Goal: Task Accomplishment & Management: Manage account settings

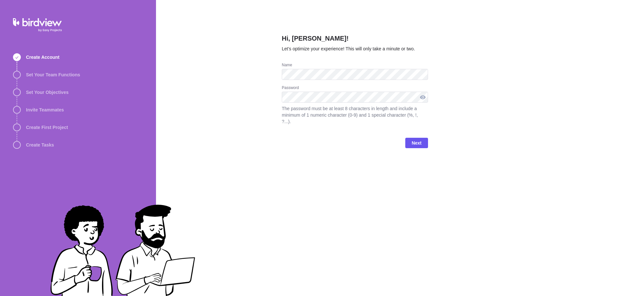
click at [423, 96] on div at bounding box center [422, 97] width 10 height 11
click at [420, 139] on span "Next" at bounding box center [417, 143] width 10 height 8
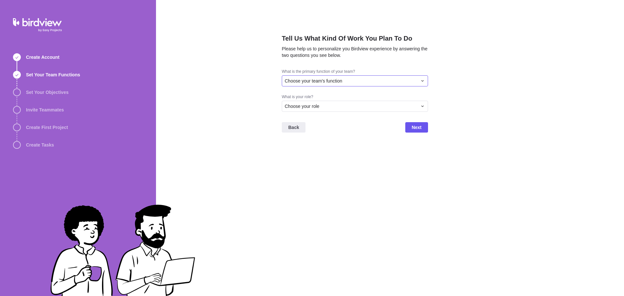
click at [338, 82] on span "Choose your team's function" at bounding box center [313, 81] width 57 height 6
click at [321, 112] on div "Project Management" at bounding box center [355, 116] width 146 height 12
click at [332, 107] on div "Choose your role" at bounding box center [351, 106] width 133 height 6
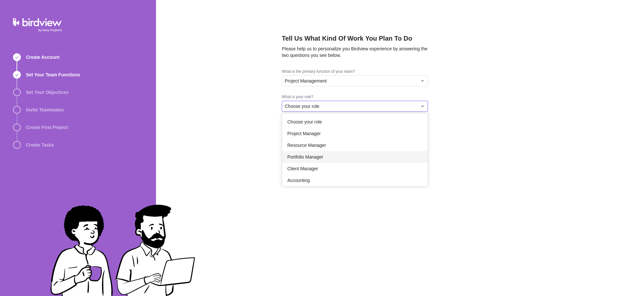
click at [320, 157] on span "Portfolio Manager" at bounding box center [305, 157] width 36 height 6
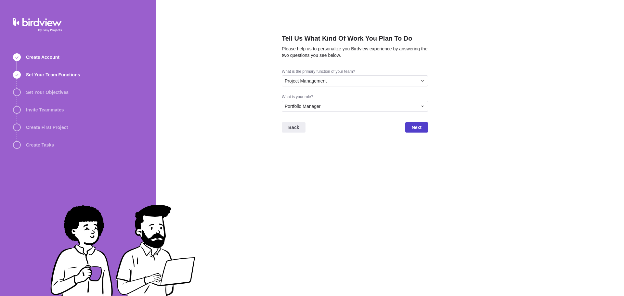
click at [417, 125] on span "Next" at bounding box center [417, 127] width 10 height 8
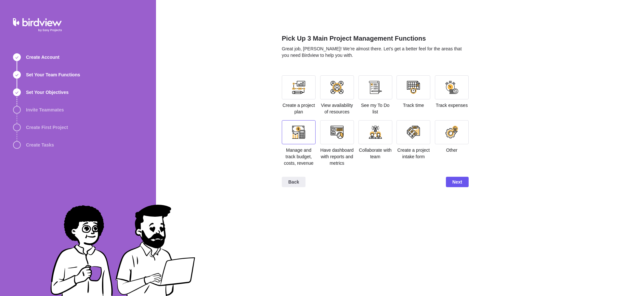
click at [297, 133] on div at bounding box center [298, 132] width 13 height 13
click at [297, 87] on div at bounding box center [298, 87] width 13 height 13
click at [337, 129] on div at bounding box center [336, 132] width 13 height 13
click at [445, 80] on div at bounding box center [452, 87] width 34 height 24
click at [450, 92] on div at bounding box center [451, 87] width 13 height 13
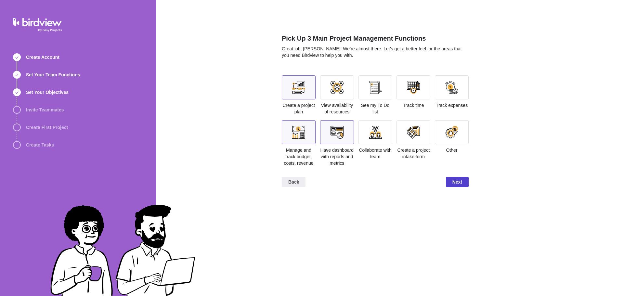
click at [454, 183] on span "Next" at bounding box center [457, 182] width 10 height 8
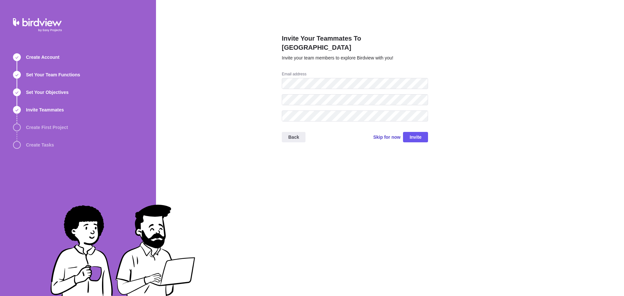
click at [389, 134] on span "Skip for now" at bounding box center [386, 137] width 27 height 6
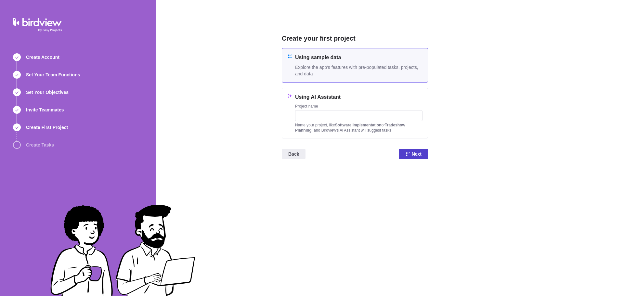
click at [419, 155] on span "Next" at bounding box center [417, 154] width 10 height 8
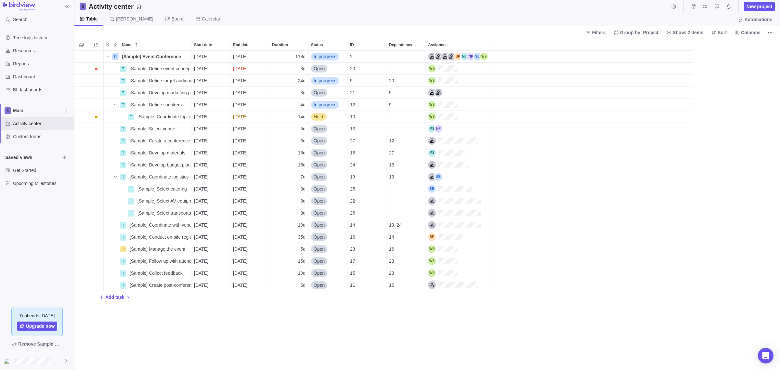
scroll to position [313, 699]
drag, startPoint x: 610, startPoint y: 1, endPoint x: 584, endPoint y: 324, distance: 324.2
click at [584, 296] on div "P [Sample] Event Conference Details [DATE] [DATE] 118d In progress 2 T [Sample]…" at bounding box center [426, 210] width 705 height 319
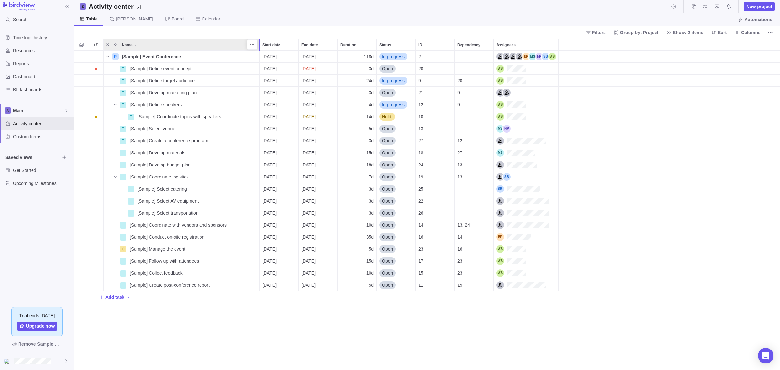
drag, startPoint x: 194, startPoint y: 41, endPoint x: 260, endPoint y: 43, distance: 66.9
click at [260, 43] on div at bounding box center [260, 45] width 5 height 12
click at [267, 296] on div "P [Sample] Event Conference Details [DATE] [DATE] 118d In progress 2 T [Sample]…" at bounding box center [426, 210] width 705 height 319
click at [23, 77] on span "Dashboard" at bounding box center [42, 76] width 58 height 6
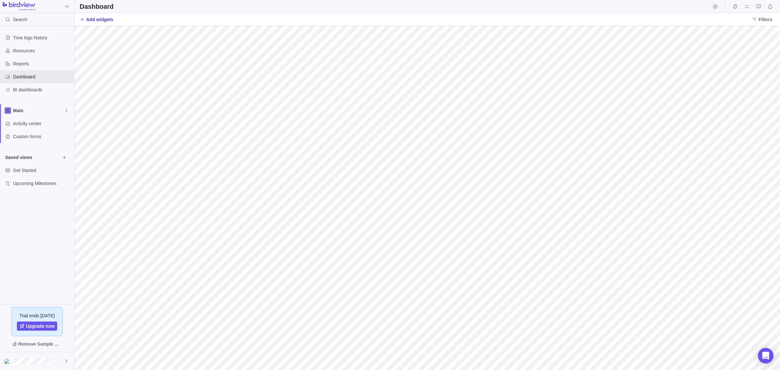
click at [95, 20] on span "Add widgets" at bounding box center [99, 19] width 27 height 6
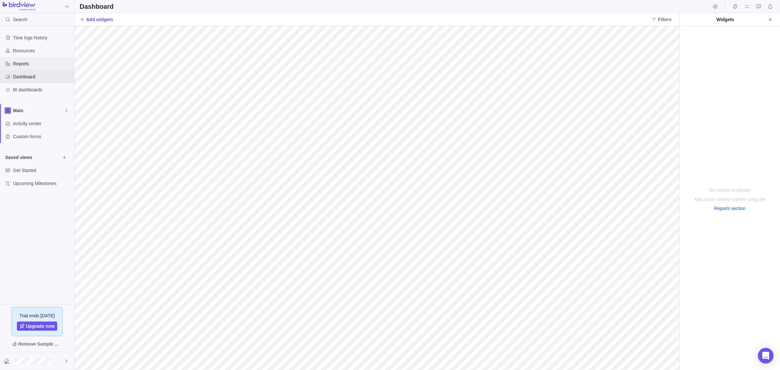
click at [25, 64] on span "Reports" at bounding box center [42, 63] width 58 height 6
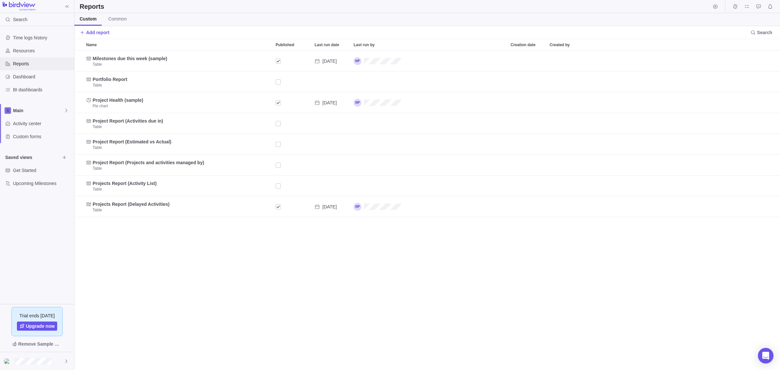
scroll to position [313, 699]
click at [96, 32] on span "Add report" at bounding box center [97, 32] width 23 height 6
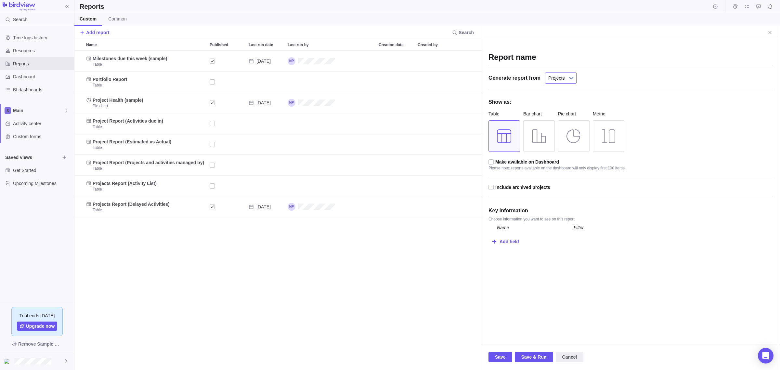
click at [566, 75] on b at bounding box center [571, 78] width 10 height 10
click at [577, 224] on li "Expenses" at bounding box center [580, 226] width 64 height 11
click at [608, 135] on div at bounding box center [608, 136] width 32 height 32
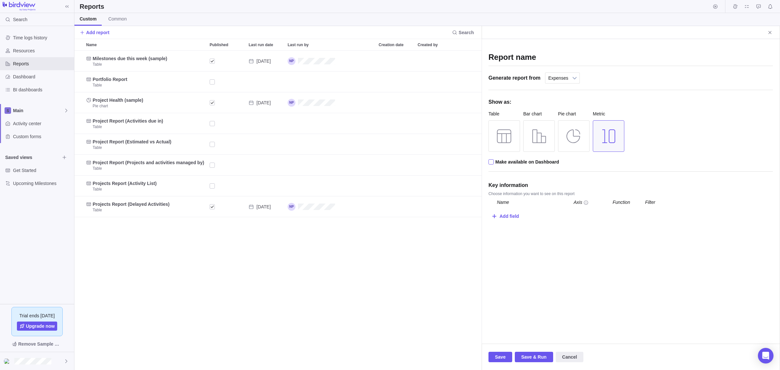
click at [491, 163] on div at bounding box center [491, 162] width 6 height 6
click at [0, 0] on input "checkbox" at bounding box center [0, 0] width 0 height 0
click at [507, 216] on div "Add field" at bounding box center [508, 216] width 19 height 12
click at [512, 133] on span "Actual Expenses" at bounding box center [506, 132] width 29 height 5
click at [536, 296] on span "Save & Run" at bounding box center [533, 357] width 25 height 8
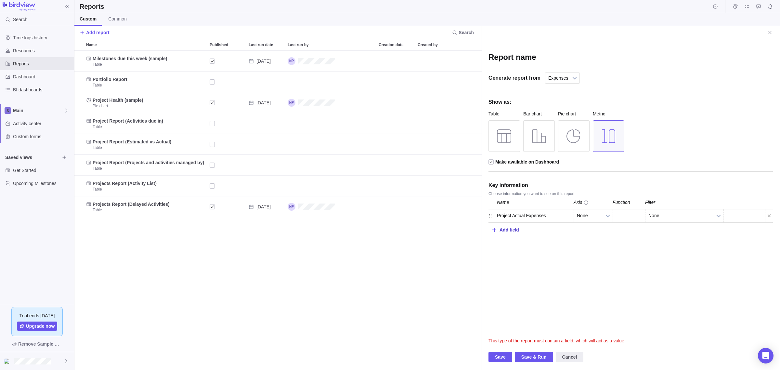
click at [509, 230] on div "Add field" at bounding box center [508, 229] width 19 height 12
click at [501, 136] on span "Actual Cost" at bounding box center [502, 138] width 20 height 5
click at [535, 296] on span "Save & Run" at bounding box center [533, 356] width 38 height 10
click at [607, 214] on b at bounding box center [607, 215] width 10 height 13
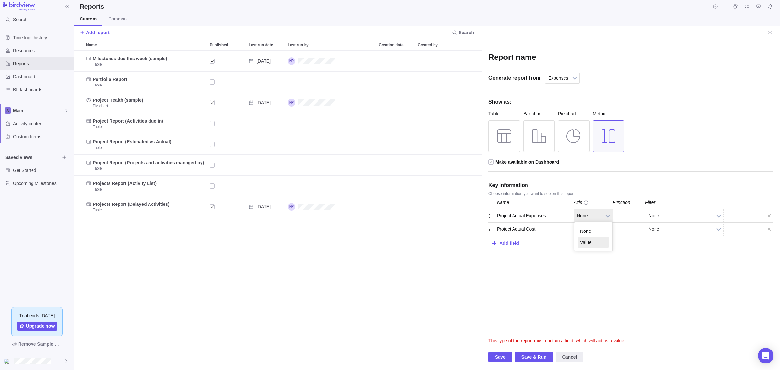
click at [586, 242] on li "Value" at bounding box center [593, 241] width 32 height 11
click at [603, 233] on b at bounding box center [607, 228] width 10 height 13
click at [619, 253] on div "Report name Generate report from Projects All activities All activities (hierar…" at bounding box center [630, 191] width 298 height 304
click at [606, 228] on b at bounding box center [607, 228] width 10 height 13
click at [617, 251] on div "Report name Generate report from Projects All activities All activities (hierar…" at bounding box center [630, 191] width 298 height 304
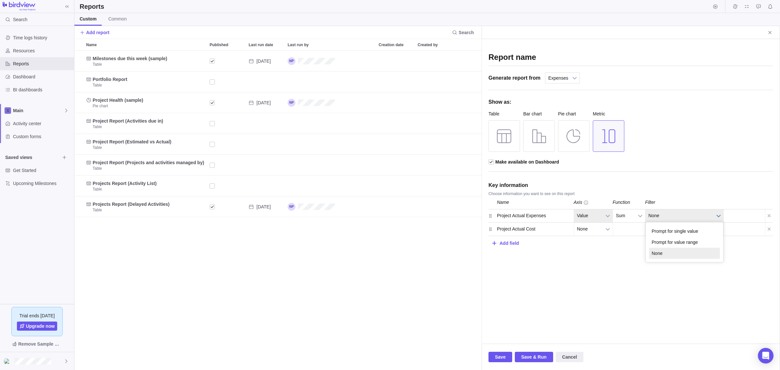
click at [623, 214] on b at bounding box center [718, 215] width 10 height 13
click at [623, 252] on div "Report name Generate report from Projects All activities All activities (hierar…" at bounding box center [630, 191] width 298 height 304
click at [523, 296] on span "Save & Run" at bounding box center [533, 357] width 25 height 8
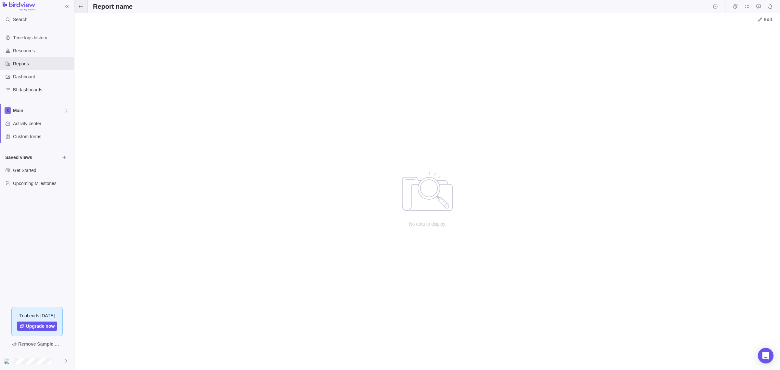
click at [78, 7] on icon at bounding box center [80, 6] width 5 height 5
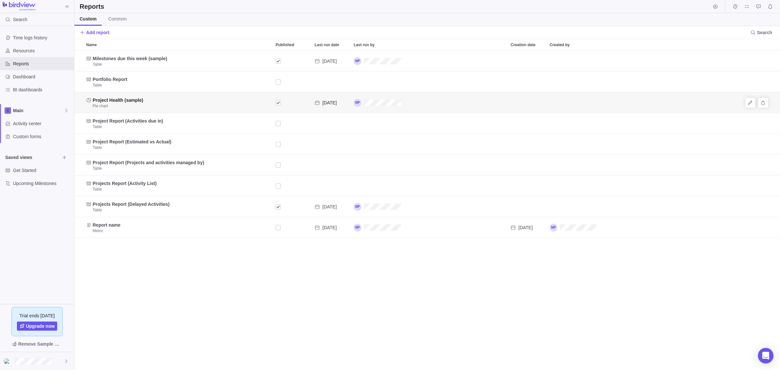
scroll to position [313, 699]
click at [94, 31] on span "Add report" at bounding box center [97, 32] width 23 height 6
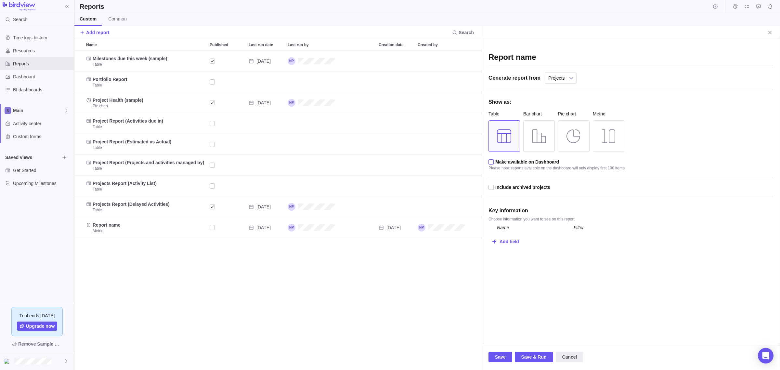
click at [490, 163] on div at bounding box center [491, 162] width 6 height 6
click at [0, 0] on input "checkbox" at bounding box center [0, 0] width 0 height 0
click at [509, 241] on div "Add field" at bounding box center [508, 241] width 19 height 12
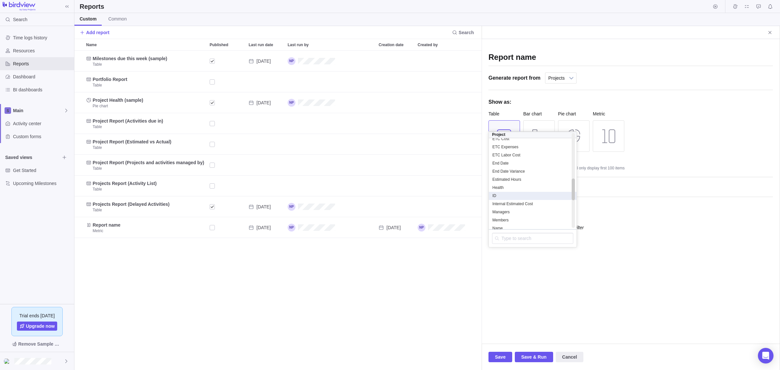
scroll to position [208, 0]
click at [502, 205] on span "Name" at bounding box center [497, 201] width 10 height 5
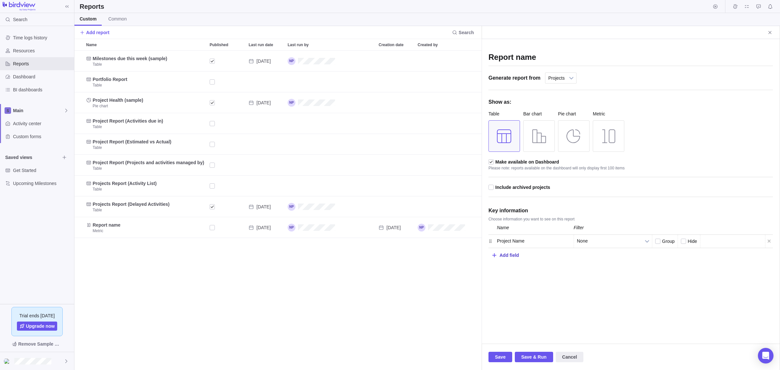
click at [507, 255] on div "Add field" at bounding box center [508, 255] width 19 height 12
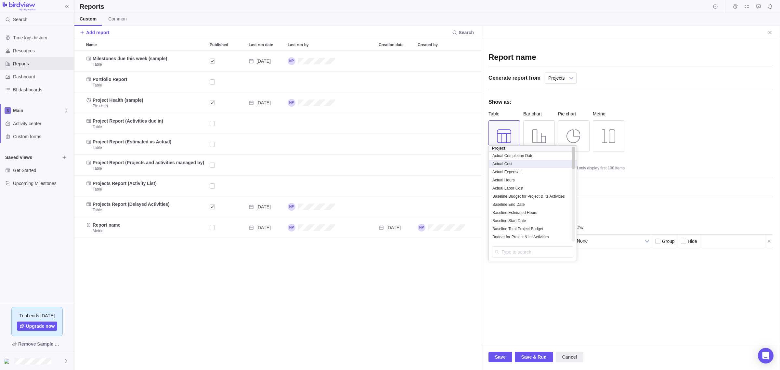
click at [508, 166] on span "Actual Cost" at bounding box center [502, 163] width 20 height 5
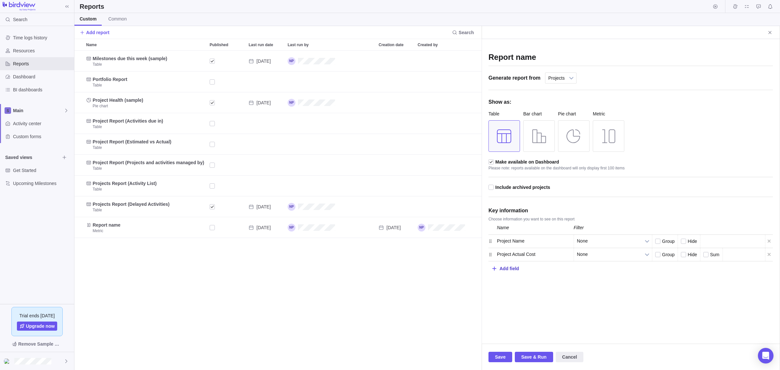
click at [507, 270] on div "Add field" at bounding box center [508, 268] width 19 height 12
click at [522, 222] on span "Planned Expenses" at bounding box center [508, 220] width 32 height 5
click at [506, 282] on div "Add field" at bounding box center [508, 281] width 19 height 12
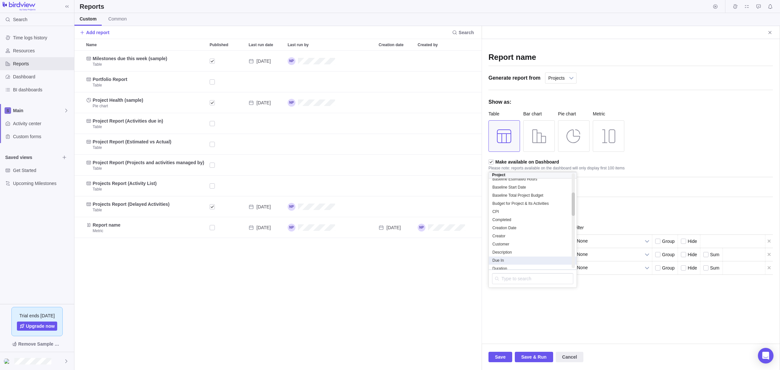
scroll to position [78, 0]
click at [509, 246] on div "Duration" at bounding box center [532, 242] width 88 height 8
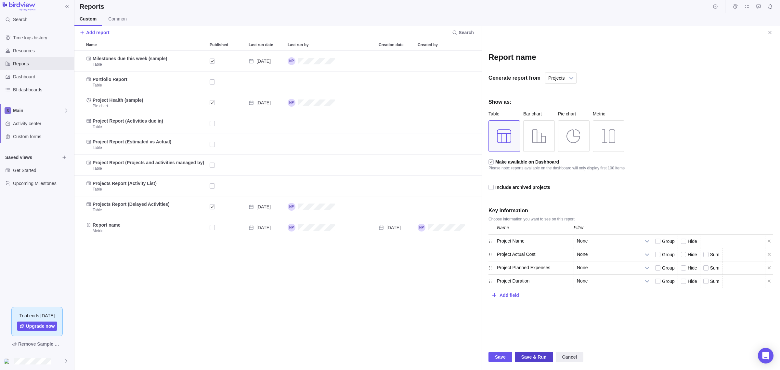
click at [526, 296] on span "Save & Run" at bounding box center [533, 357] width 25 height 8
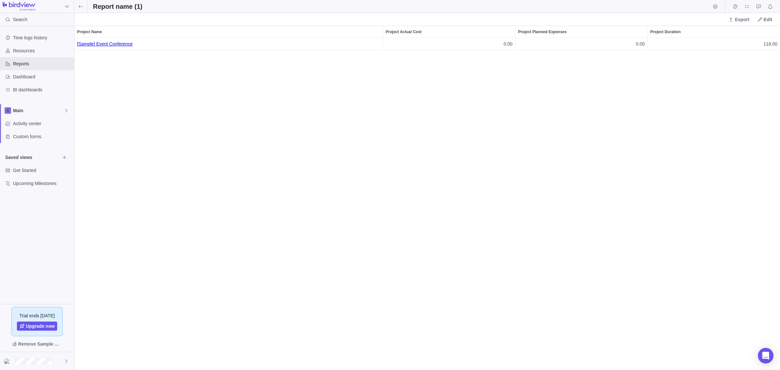
scroll to position [325, 699]
click at [79, 7] on icon at bounding box center [80, 6] width 5 height 5
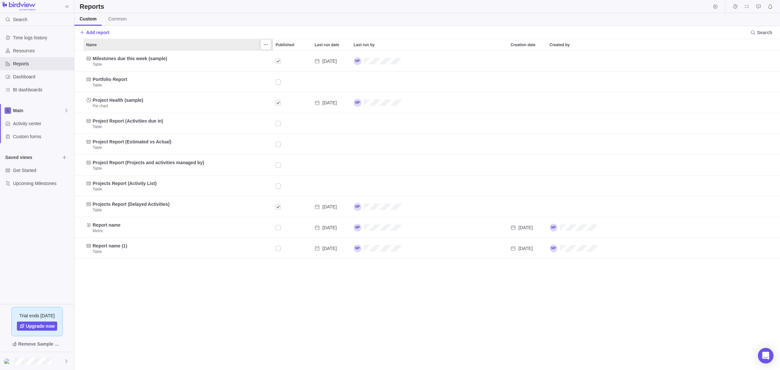
scroll to position [313, 699]
click at [159, 286] on div "Milestones due this week (sample) Table [DATE] Portfolio Report Table Project H…" at bounding box center [426, 210] width 705 height 319
click at [16, 123] on span "Activity center" at bounding box center [42, 123] width 58 height 6
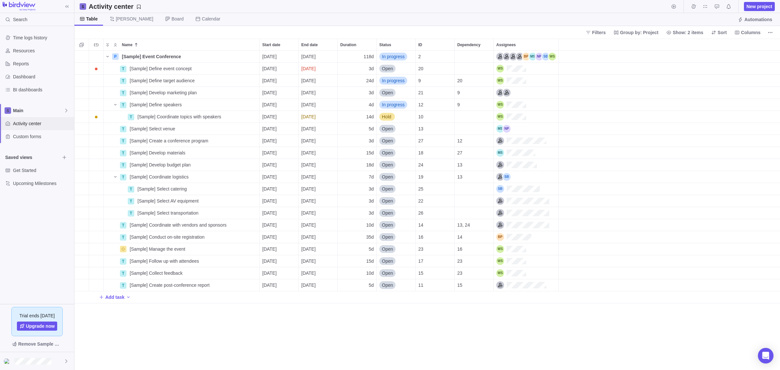
scroll to position [6, 6]
click at [153, 55] on span "[Sample] Event Conference" at bounding box center [151, 56] width 59 height 6
click at [152, 89] on div "Name Start date End date Duration Status ID Dependency Assignees P [Sample] Eve…" at bounding box center [426, 204] width 705 height 331
click at [235, 57] on span "Details" at bounding box center [238, 56] width 15 height 6
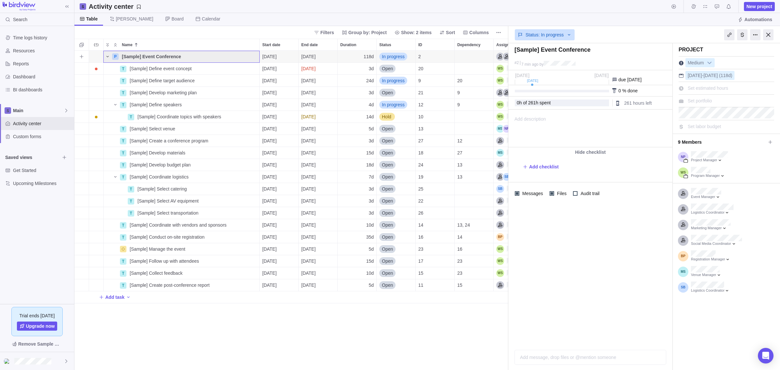
click at [108, 56] on icon "Name" at bounding box center [107, 56] width 2 height 1
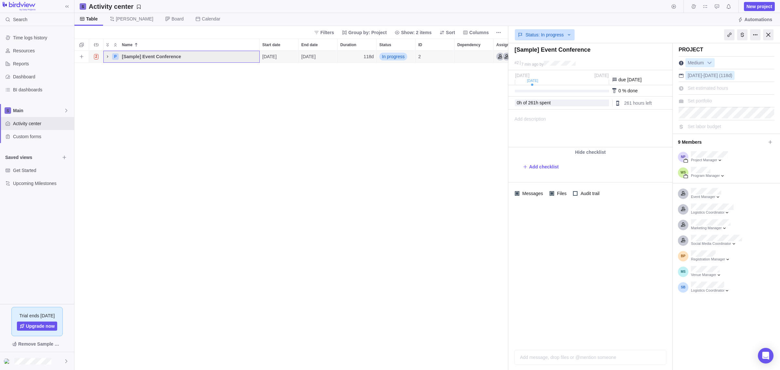
click at [106, 56] on icon "Name" at bounding box center [107, 56] width 5 height 5
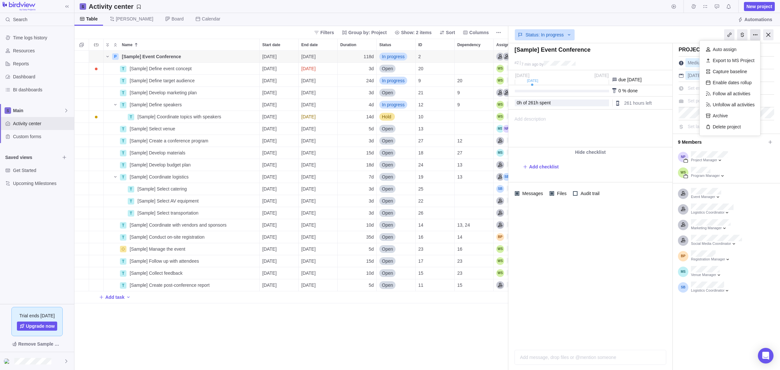
click at [623, 34] on div at bounding box center [755, 34] width 10 height 11
click at [623, 33] on div at bounding box center [768, 34] width 10 height 11
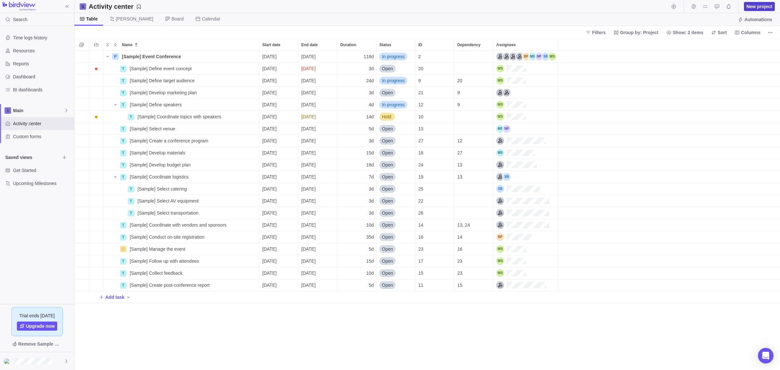
click at [623, 5] on span "New project" at bounding box center [759, 6] width 26 height 6
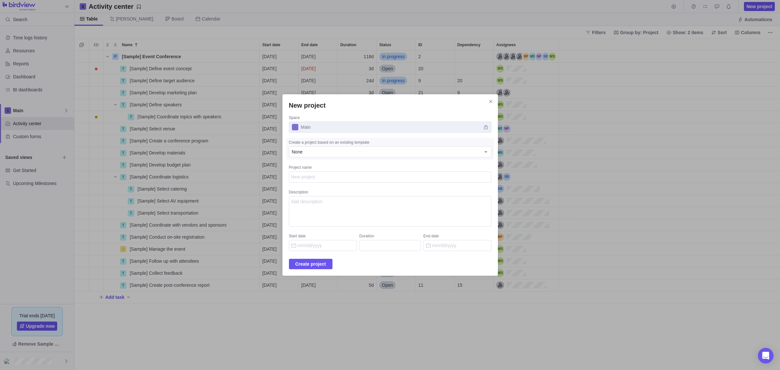
click at [421, 127] on span "Main" at bounding box center [390, 126] width 202 height 11
click at [397, 177] on textarea "Project name" at bounding box center [390, 176] width 202 height 11
type textarea "x"
type textarea "H"
type textarea "x"
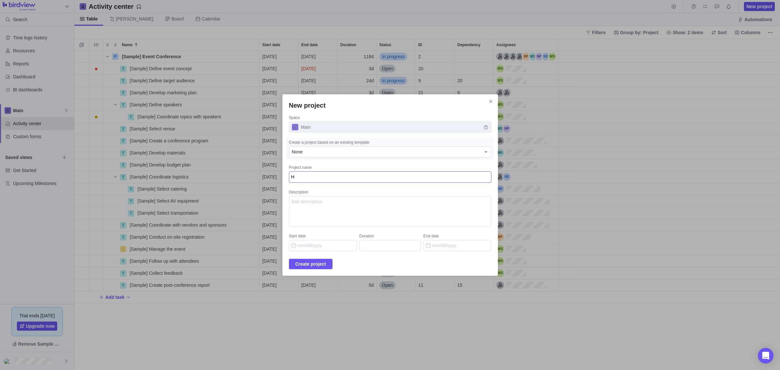
type textarea "Ho"
type textarea "x"
type textarea "Hor"
type textarea "x"
type textarea "Hort"
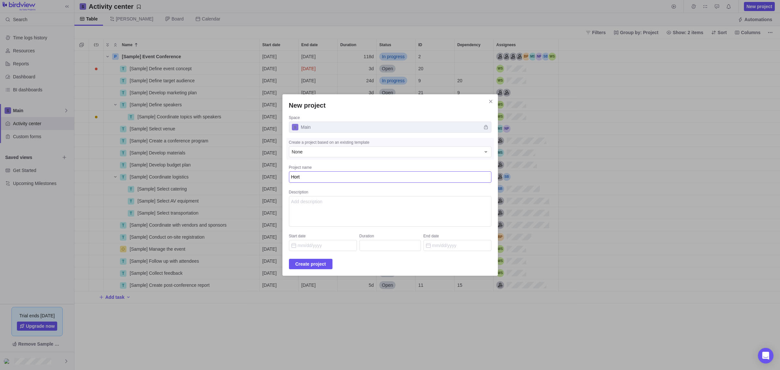
type textarea "x"
type textarea "Horti"
type textarea "x"
type textarea "Hortic"
type textarea "x"
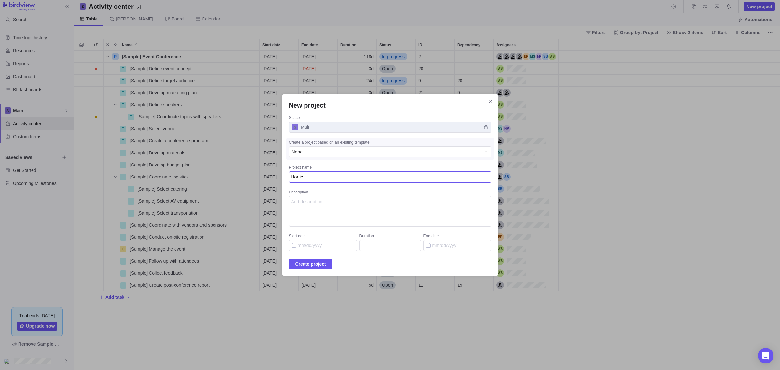
type textarea "Horticy"
type textarea "x"
type textarea "Hortic"
type textarea "x"
type textarea "Horticu"
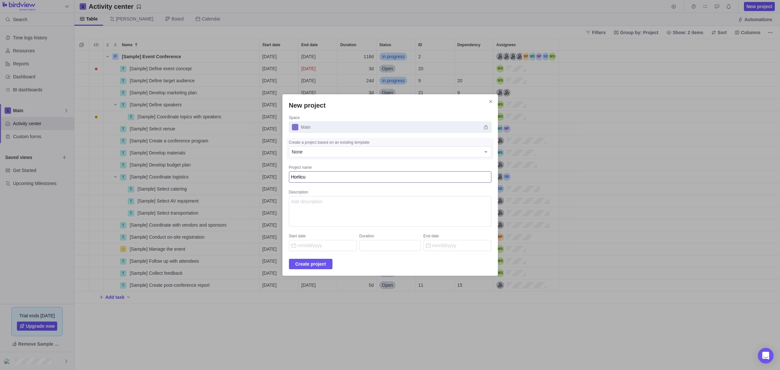
type textarea "x"
type textarea "Horticul"
type textarea "x"
type textarea "Horticult"
type textarea "x"
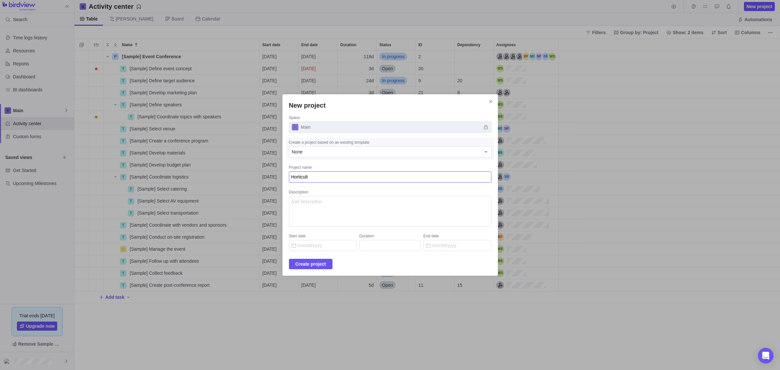
type textarea "Horticultu"
type textarea "x"
type textarea "Horticultur"
type textarea "x"
type textarea "Horticulture"
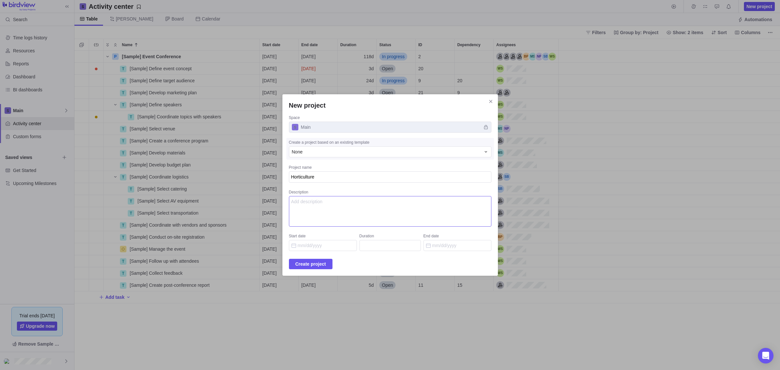
click at [379, 209] on textarea "Description" at bounding box center [390, 211] width 202 height 31
click at [343, 244] on input "Start date" at bounding box center [323, 245] width 68 height 11
click at [372, 148] on link "1" at bounding box center [369, 150] width 13 height 13
type input "[DATE]"
click at [396, 247] on input "Duration" at bounding box center [389, 245] width 61 height 11
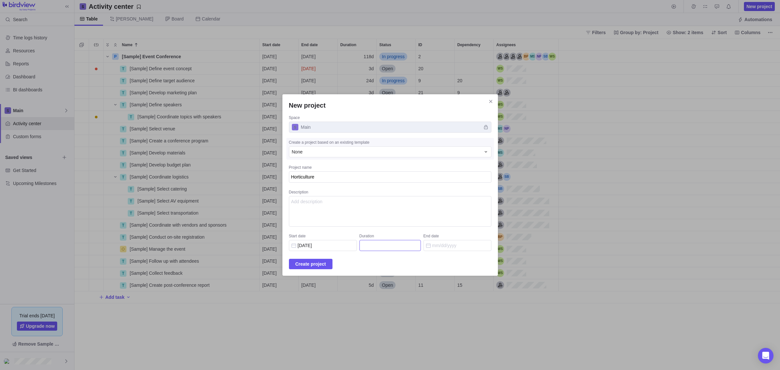
type input "8"
type input "[DATE]"
type input "80"
type input "[DATE]"
type input "800"
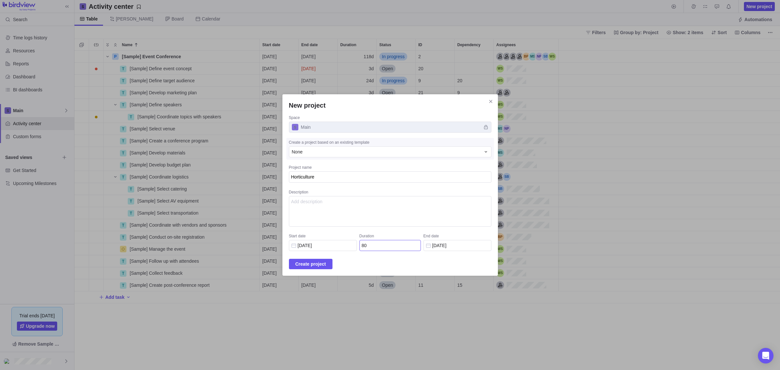
type input "[DATE]"
type input "800"
click at [321, 262] on span "Create project" at bounding box center [310, 264] width 31 height 8
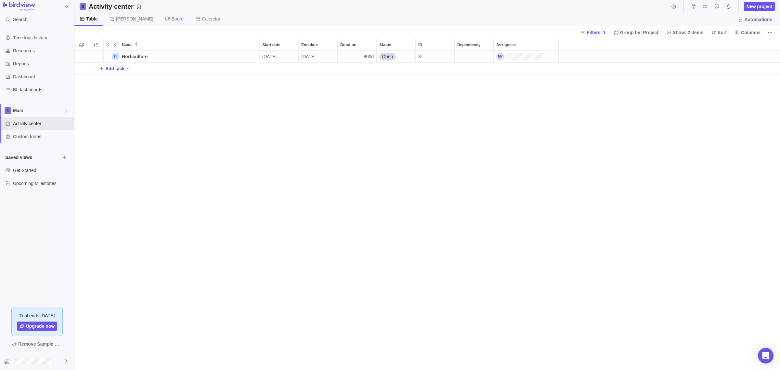
click at [113, 69] on span "Add task" at bounding box center [114, 68] width 19 height 6
type input "Construction"
click at [229, 159] on div "Name Start date End date Duration Status ID Dependency Assignees P Horticulture…" at bounding box center [426, 204] width 705 height 331
click at [347, 69] on div "Duration" at bounding box center [356, 69] width 39 height 12
type input "90"
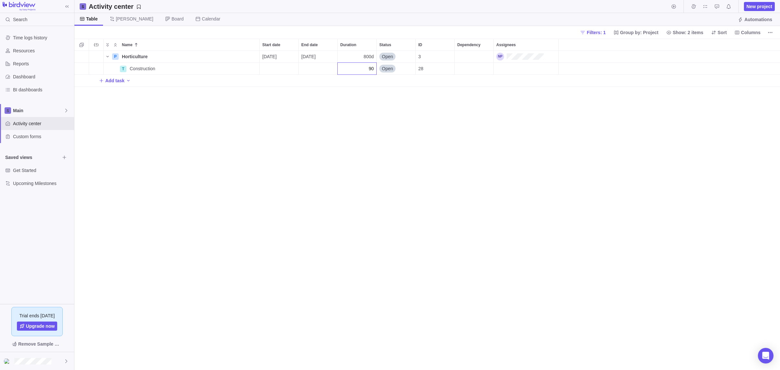
click at [269, 61] on div "Name Start date End date Duration Status ID Dependency Assignees P Horticulture…" at bounding box center [426, 204] width 705 height 331
click at [273, 63] on div "Start date" at bounding box center [279, 69] width 39 height 12
click at [319, 133] on link "7" at bounding box center [319, 132] width 13 height 13
click at [371, 133] on div "P Horticulture Details [DATE] [DATE] 800d Open 3 T Construction Details [DATE] …" at bounding box center [426, 210] width 705 height 319
click at [114, 81] on span "Add task" at bounding box center [114, 80] width 19 height 6
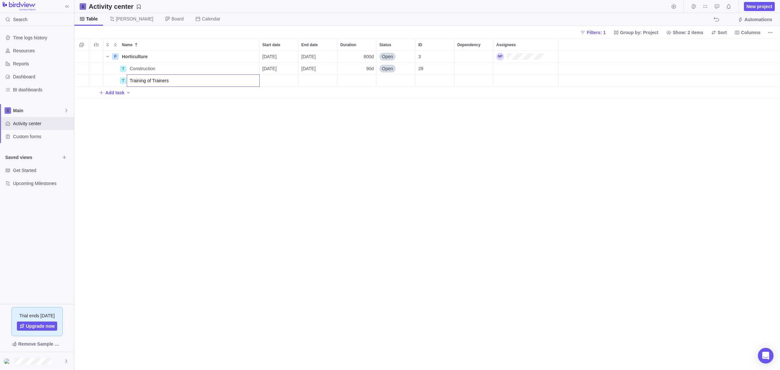
type input "Training of Trainers"
click at [283, 76] on div "Name Start date End date Duration Status ID Dependency Assignees P Horticulture…" at bounding box center [426, 204] width 705 height 331
click at [283, 80] on div "Start date" at bounding box center [279, 81] width 39 height 12
click at [470, 75] on div "Name Start date End date Duration Status ID Dependency Assignees P Horticulture…" at bounding box center [426, 204] width 705 height 331
click at [470, 78] on div "Dependency" at bounding box center [473, 81] width 39 height 12
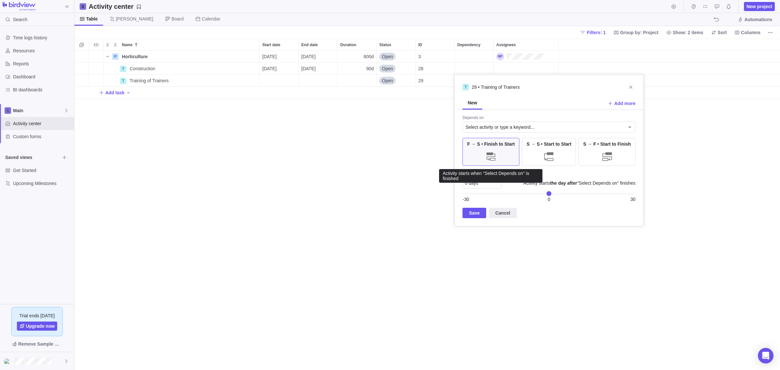
click at [503, 151] on div "F → S • Finish to Start" at bounding box center [490, 152] width 57 height 28
click at [516, 129] on span "Select activity or type a keyword..." at bounding box center [499, 127] width 69 height 6
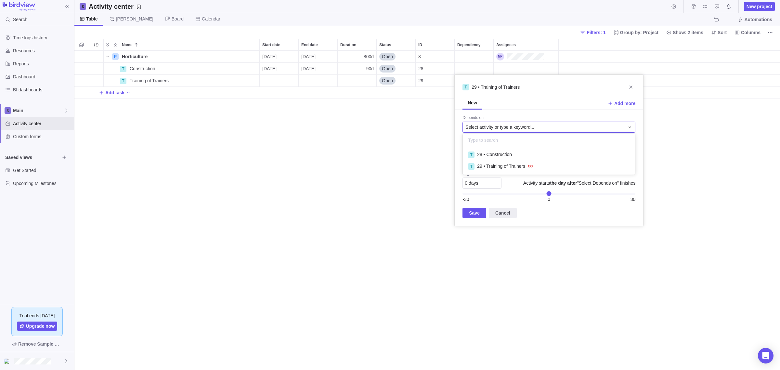
scroll to position [23, 166]
click at [506, 153] on span "28 • Construction" at bounding box center [494, 154] width 35 height 6
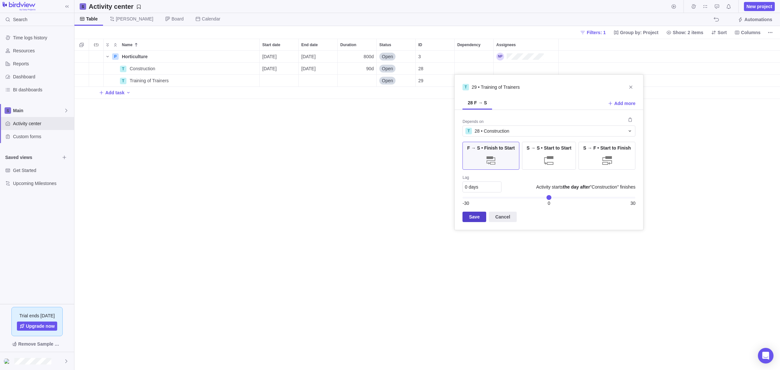
click at [474, 217] on span "Save" at bounding box center [474, 217] width 11 height 8
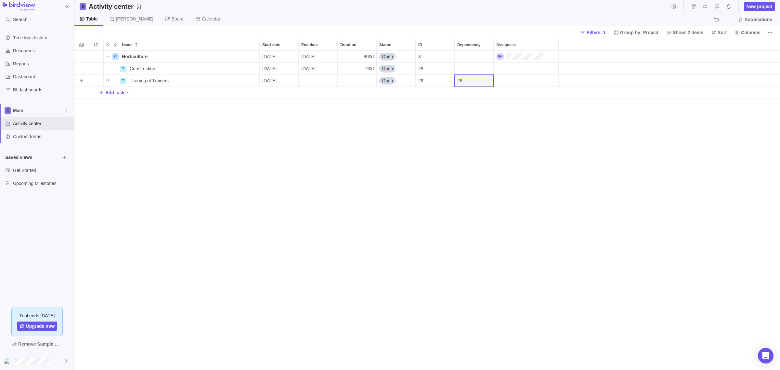
click at [357, 81] on div "Duration" at bounding box center [356, 81] width 39 height 12
type input "45"
click at [359, 134] on div "Name Start date End date Duration Status ID Dependency Assignees P Horticulture…" at bounding box center [426, 204] width 705 height 331
click at [119, 16] on span "[PERSON_NAME]" at bounding box center [134, 19] width 37 height 6
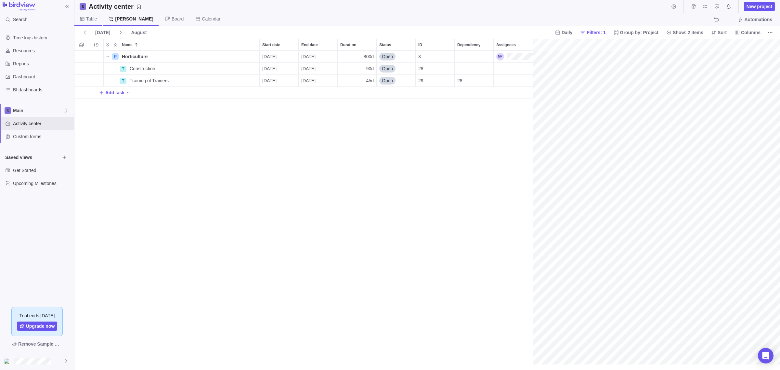
click at [88, 17] on span "Table" at bounding box center [91, 19] width 11 height 6
click at [25, 135] on span "Custom forms" at bounding box center [42, 136] width 58 height 6
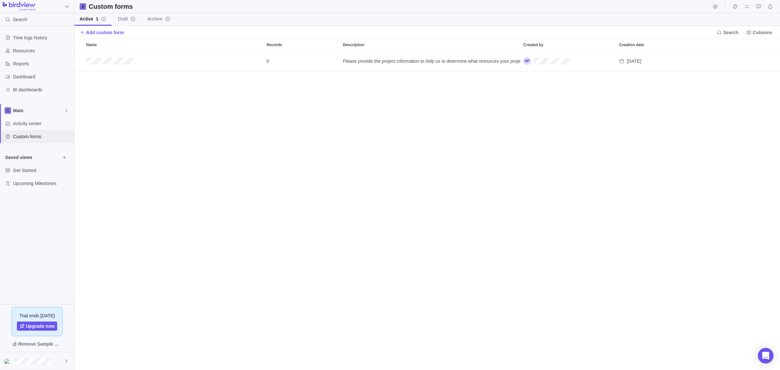
scroll to position [313, 699]
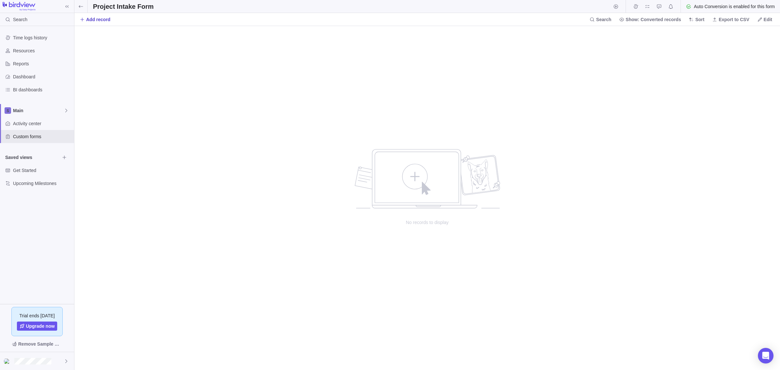
click at [96, 17] on span "Add record" at bounding box center [98, 19] width 24 height 6
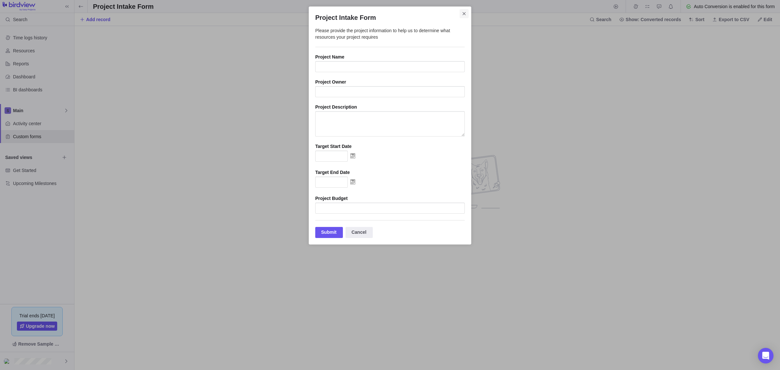
click at [464, 13] on icon "Close" at bounding box center [463, 13] width 3 height 3
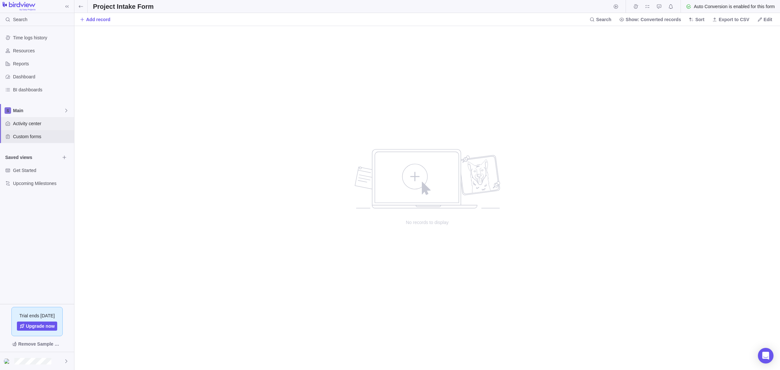
click at [28, 120] on span "Activity center" at bounding box center [42, 123] width 58 height 6
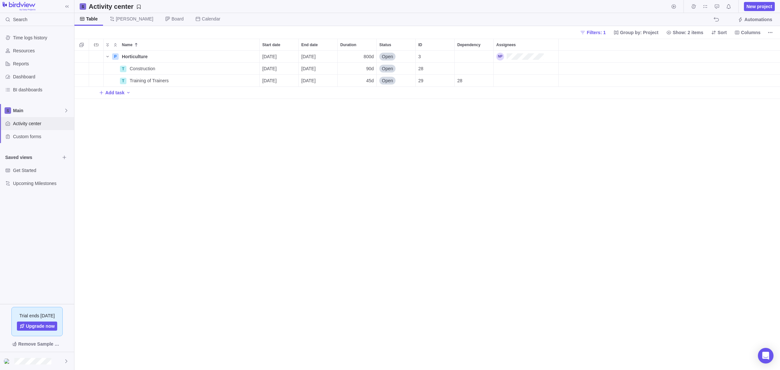
scroll to position [313, 699]
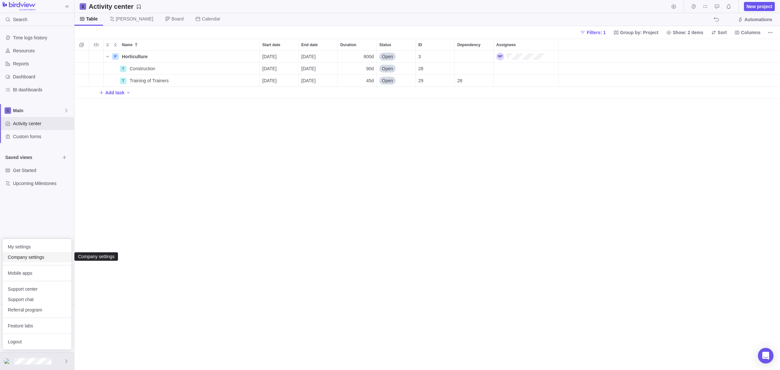
click at [20, 256] on span "Company settings" at bounding box center [37, 257] width 58 height 6
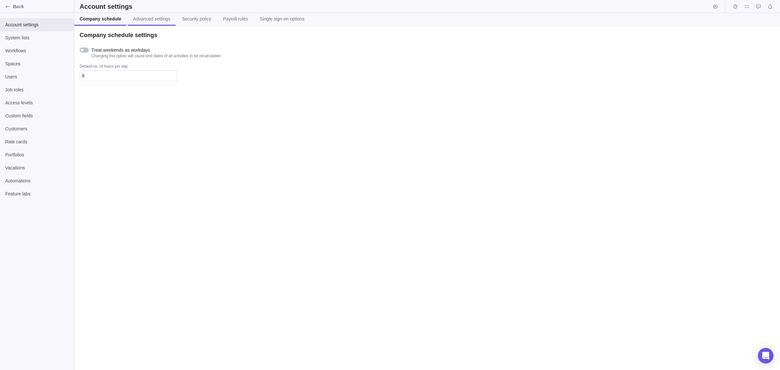
click at [145, 20] on span "Advanced settings" at bounding box center [151, 19] width 37 height 6
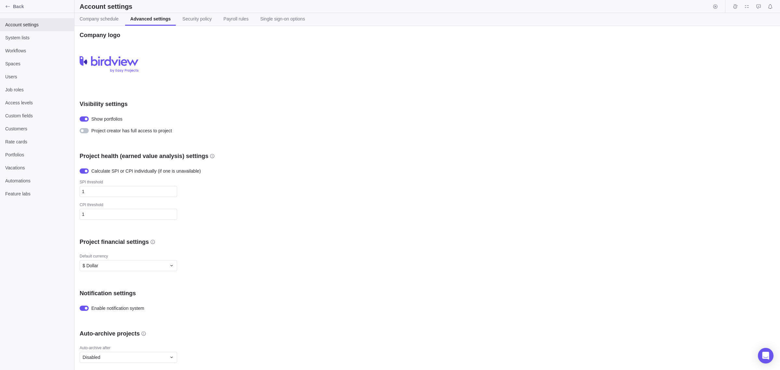
click at [88, 131] on div at bounding box center [84, 130] width 9 height 5
click at [9, 113] on span "Custom fields" at bounding box center [37, 115] width 64 height 6
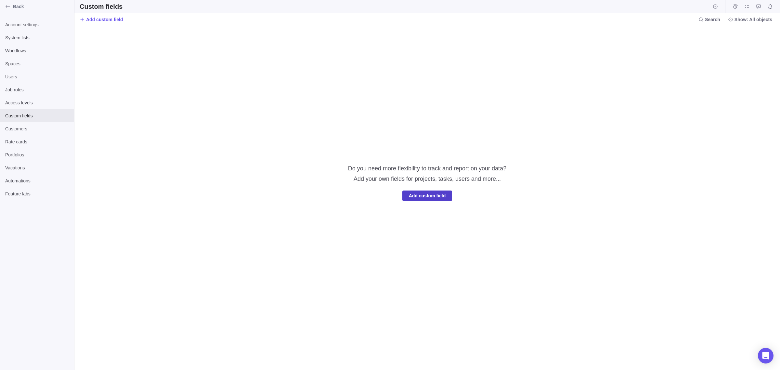
click at [434, 195] on span "Add custom field" at bounding box center [427, 196] width 37 height 8
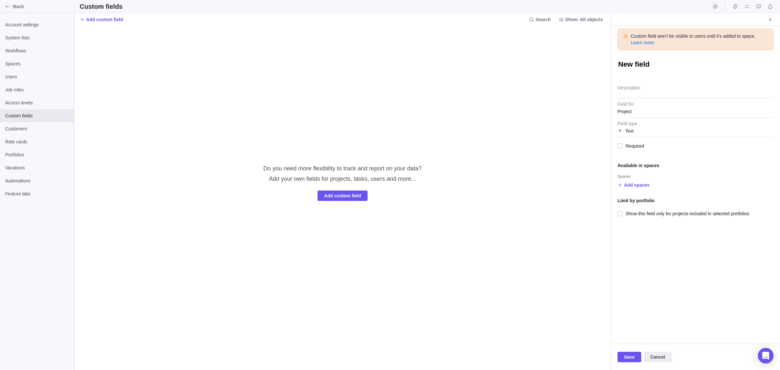
click at [623, 67] on textarea "New field" at bounding box center [695, 64] width 156 height 11
drag, startPoint x: 617, startPoint y: 67, endPoint x: 659, endPoint y: 67, distance: 42.2
click at [623, 67] on textarea "New field" at bounding box center [695, 64] width 156 height 11
type textarea "x"
type textarea "Pr"
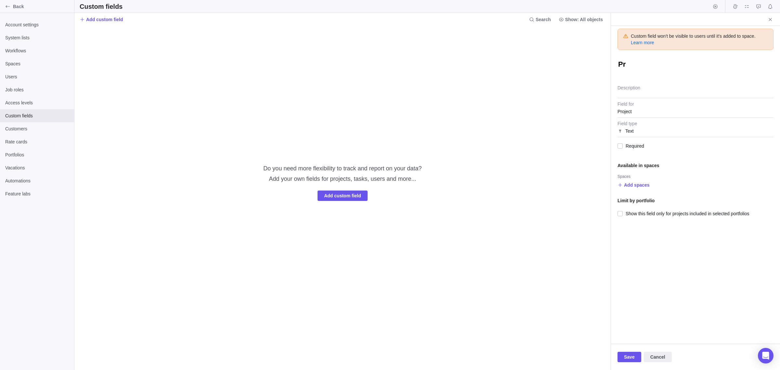
type textarea "x"
type textarea "Pro"
type textarea "x"
type textarea "Proj"
type textarea "x"
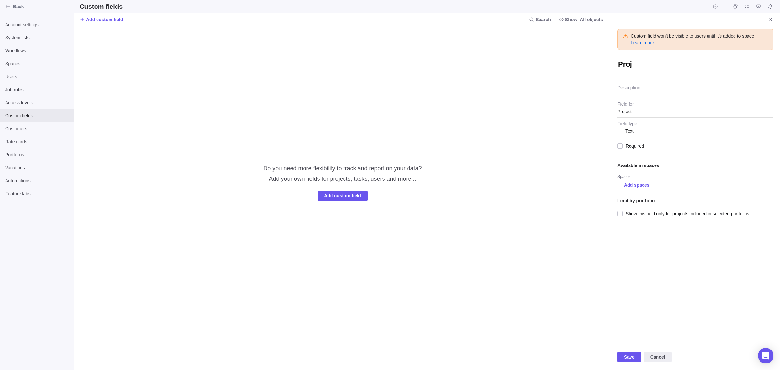
type textarea "Proje"
type textarea "x"
type textarea "Projec"
type textarea "x"
type textarea "Project"
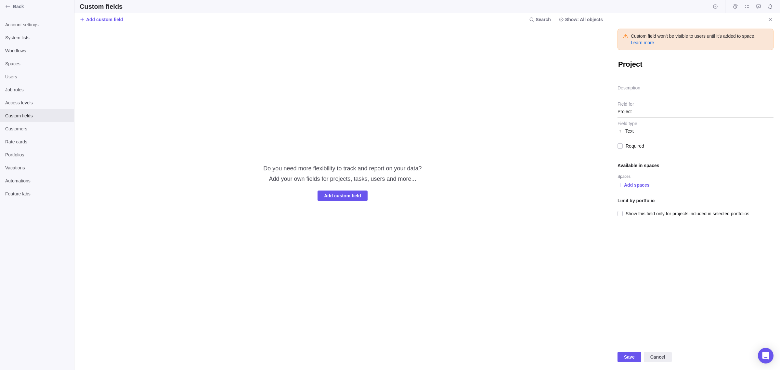
type textarea "x"
type textarea "Project"
type textarea "x"
type textarea "Project l"
type textarea "x"
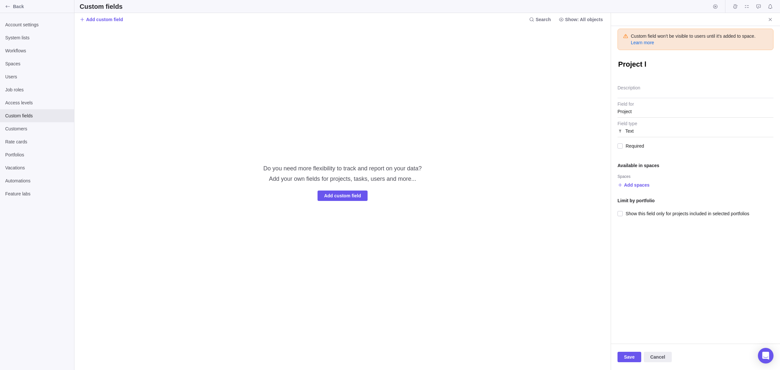
type textarea "Project lo"
type textarea "x"
type textarea "Project loc"
type textarea "x"
type textarea "Project loca"
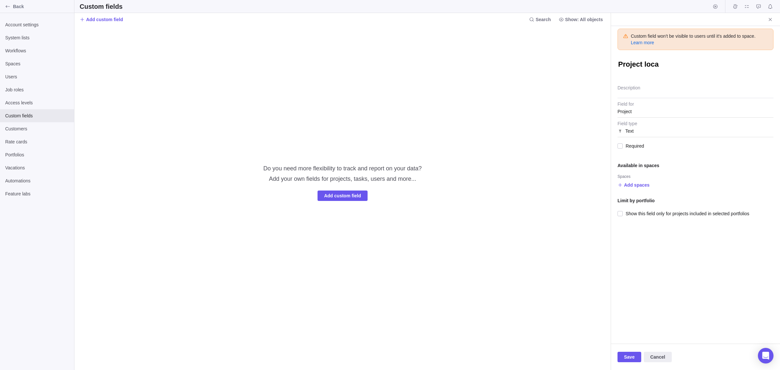
type textarea "x"
type textarea "Project locat"
type textarea "x"
type textarea "Project locati"
type textarea "x"
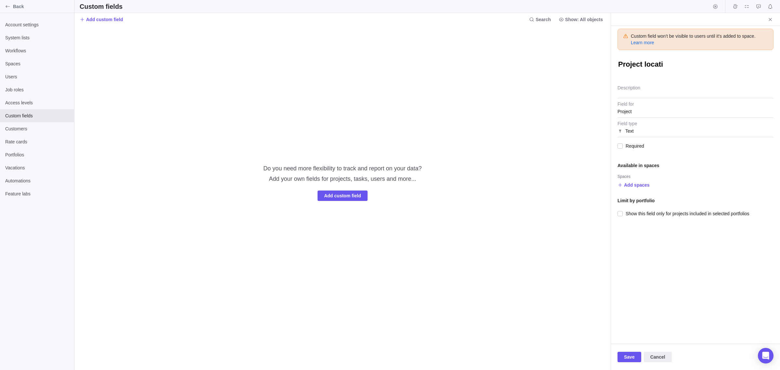
type textarea "Project locatio"
type textarea "x"
type textarea "Project location"
click at [623, 98] on textarea "Description" at bounding box center [695, 90] width 156 height 17
type textarea "x"
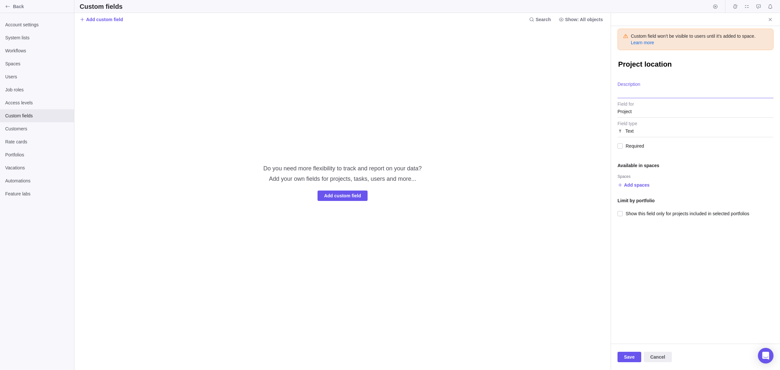
type textarea "l"
type textarea "x"
type textarea "lo"
type textarea "x"
type textarea "loc"
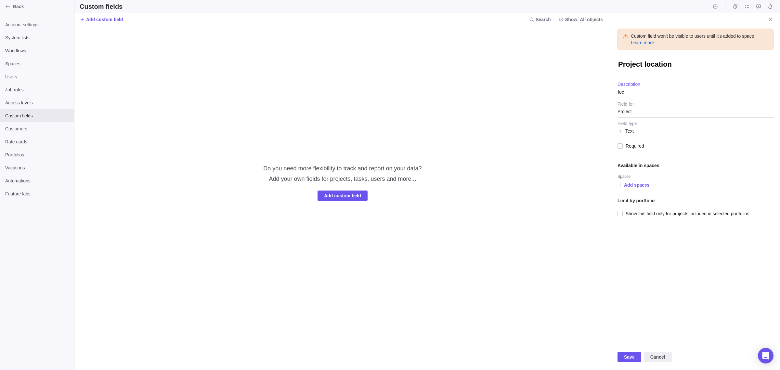
type textarea "x"
type textarea "loca"
type textarea "x"
type textarea "locat"
type textarea "x"
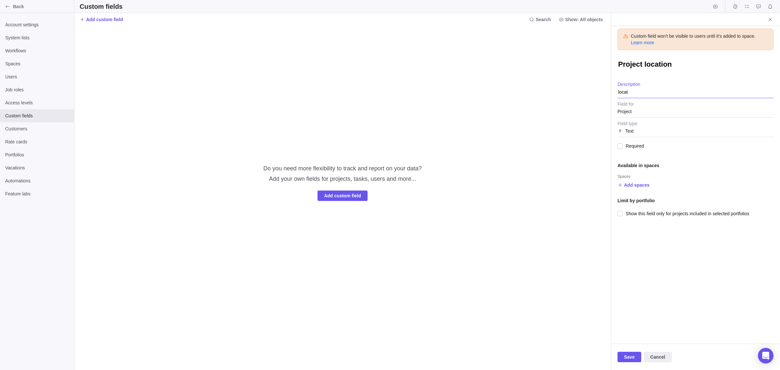
type textarea "locati"
type textarea "x"
type textarea "locatio"
type textarea "x"
type textarea "location"
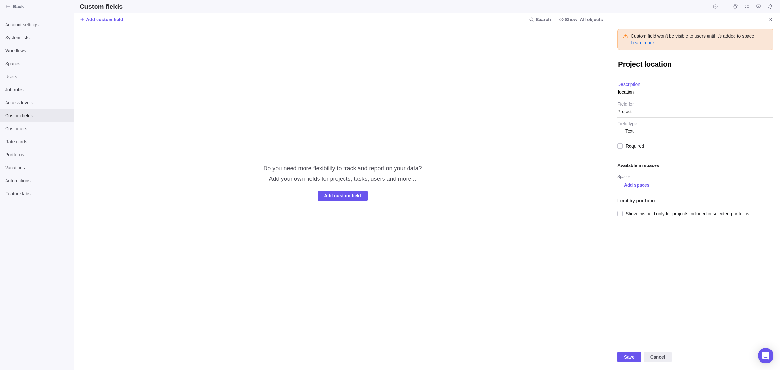
click at [623, 110] on div "Project" at bounding box center [695, 112] width 156 height 12
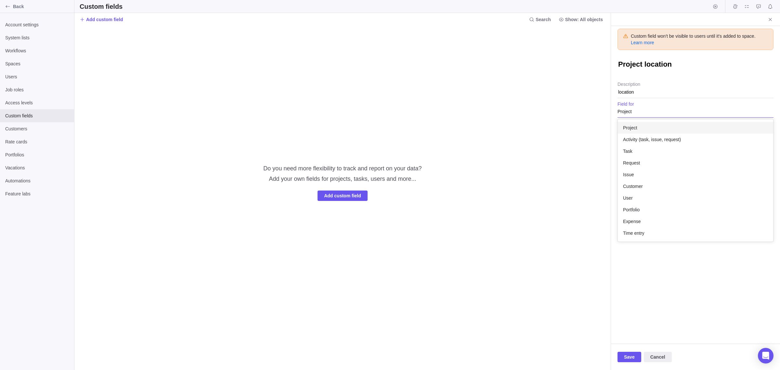
click at [623, 110] on div "Project" at bounding box center [695, 112] width 156 height 12
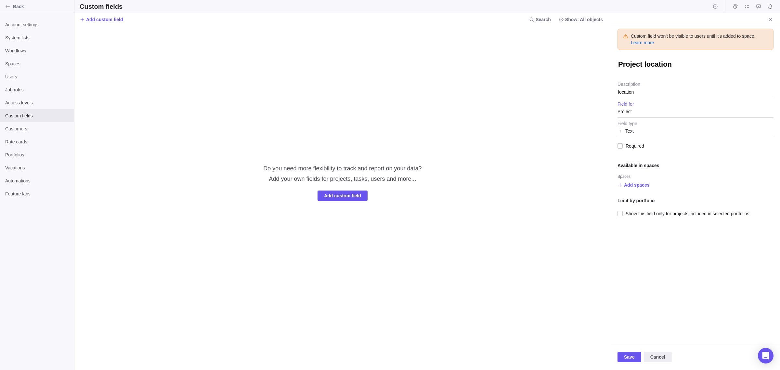
click at [623, 130] on div "Text" at bounding box center [695, 131] width 156 height 12
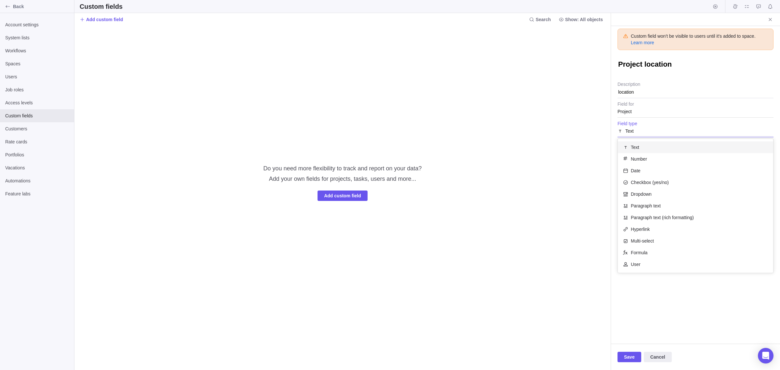
click at [623, 130] on div "Text" at bounding box center [695, 131] width 156 height 12
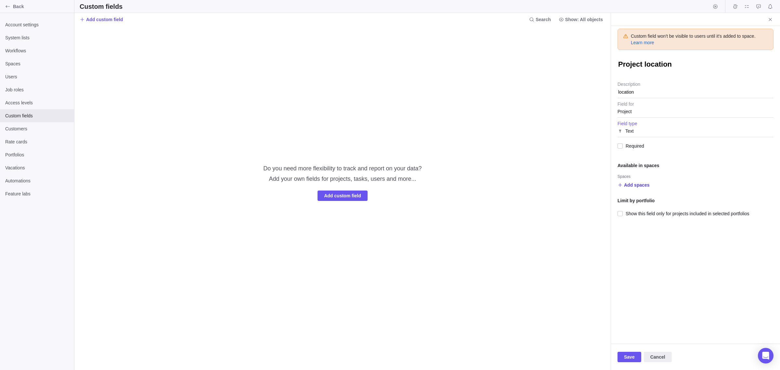
click at [623, 184] on span "Add spaces" at bounding box center [637, 185] width 26 height 6
click at [623, 215] on span "Main" at bounding box center [637, 211] width 10 height 6
click at [623, 245] on div "Custom field won't be visible to users until it's added to space. Learn more Pr…" at bounding box center [695, 184] width 169 height 317
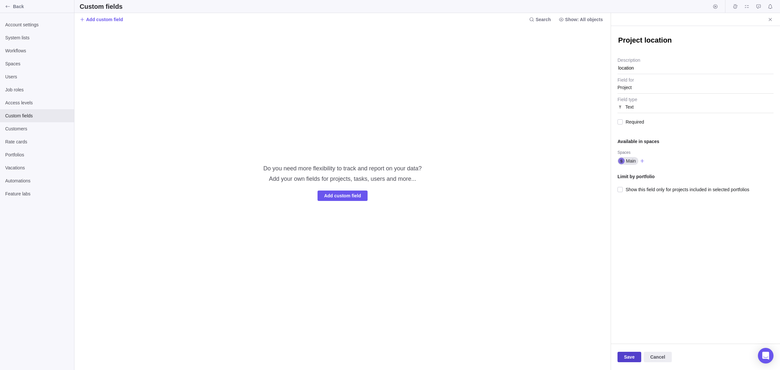
click at [623, 296] on span "Save" at bounding box center [629, 357] width 11 height 8
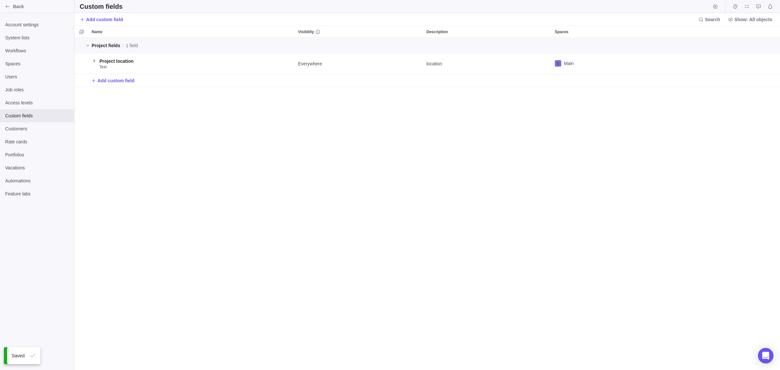
scroll to position [326, 699]
click at [113, 81] on span "Add custom field" at bounding box center [115, 80] width 37 height 6
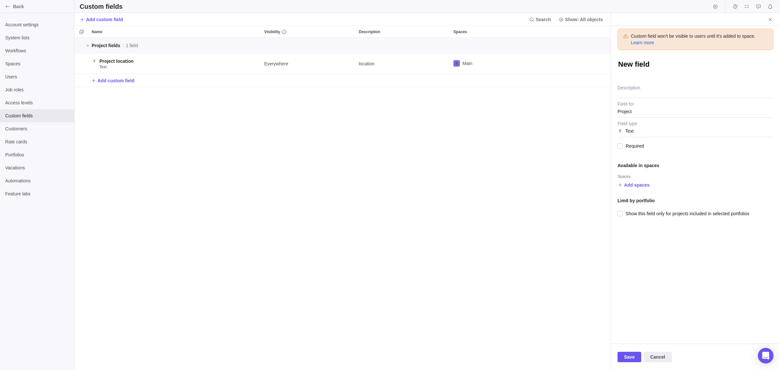
type textarea "x"
type textarea "B"
type textarea "x"
type textarea "Bu"
type textarea "x"
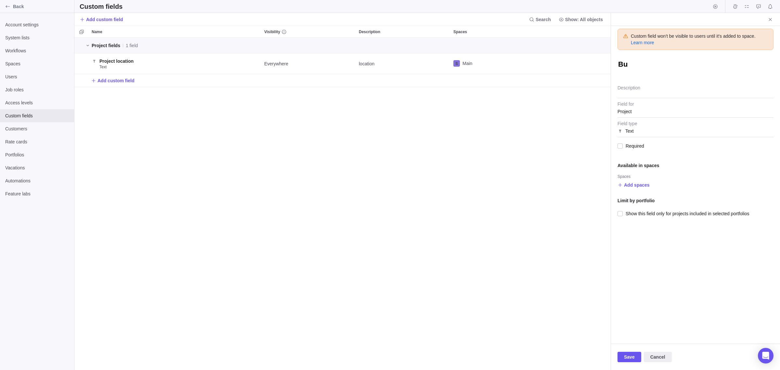
type textarea "Bud"
type textarea "x"
type textarea "Budg"
type textarea "x"
type textarea "Budge"
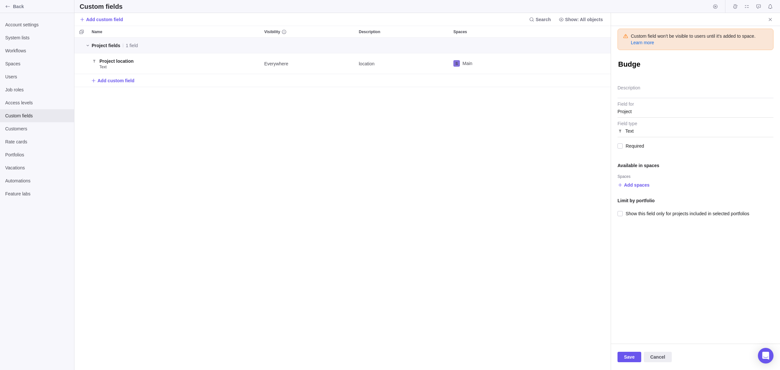
type textarea "x"
type textarea "Budget"
type textarea "x"
type textarea "Budget"
type textarea "x"
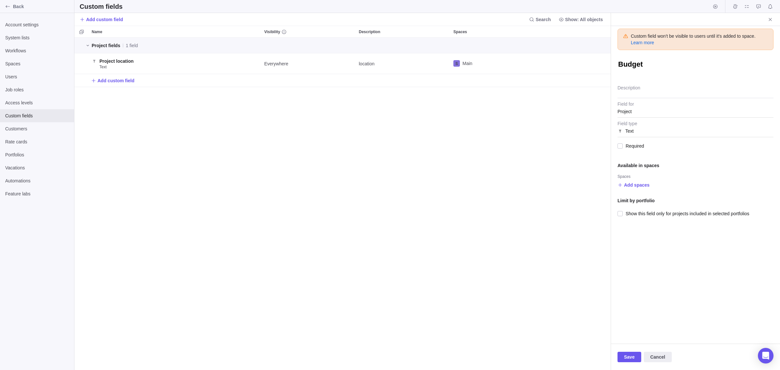
type textarea "Budget c"
type textarea "x"
type textarea "Budget ci"
type textarea "x"
type textarea "Budget c"
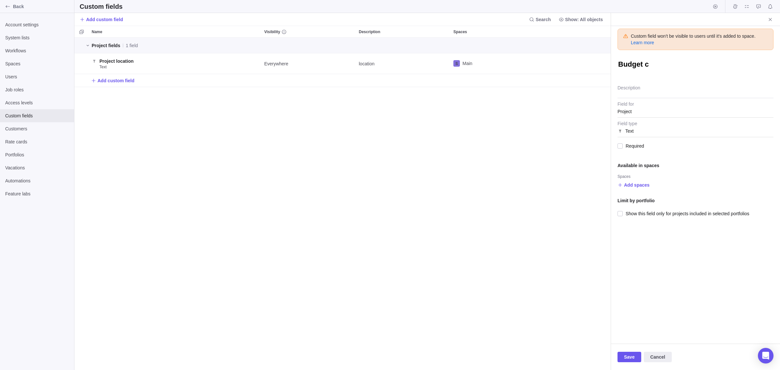
type textarea "x"
type textarea "Budget co"
type textarea "x"
type textarea "Budget cod"
type textarea "x"
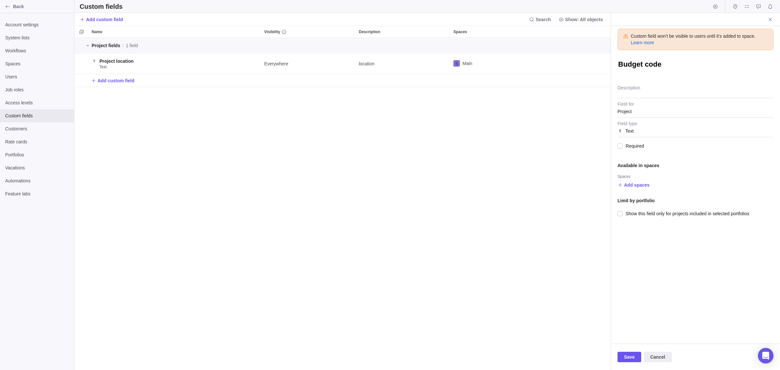
type textarea "Budget code"
click at [623, 114] on div "Project" at bounding box center [695, 112] width 156 height 12
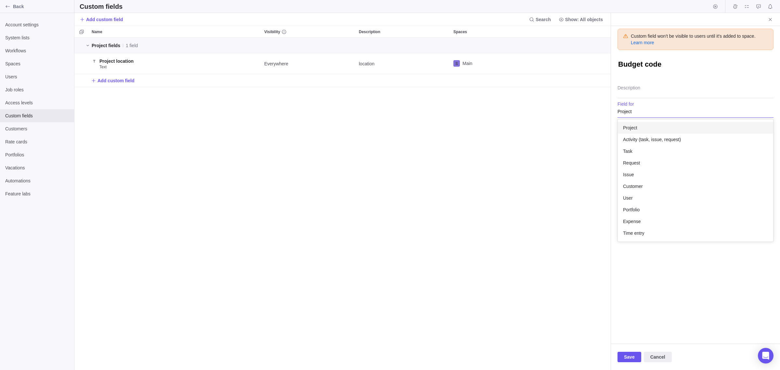
click at [623, 114] on div "Project" at bounding box center [695, 112] width 156 height 12
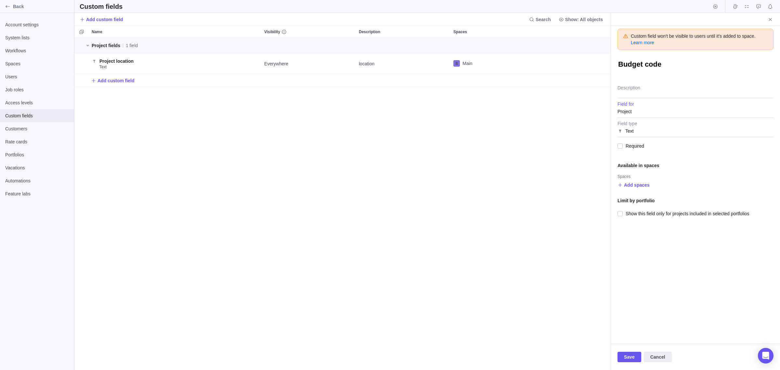
click at [623, 135] on div "Text" at bounding box center [695, 131] width 156 height 12
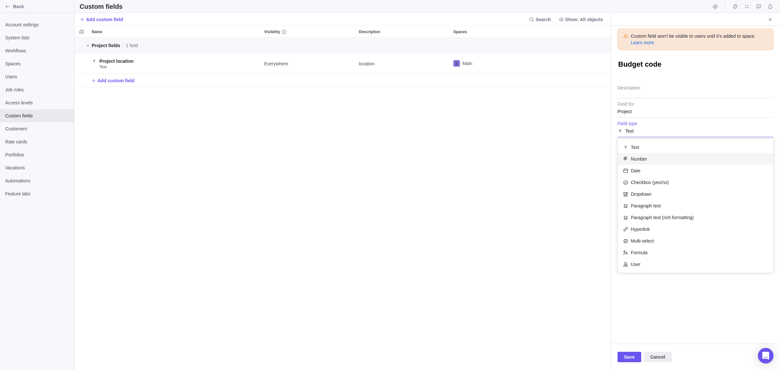
click at [623, 159] on div "Number" at bounding box center [694, 159] width 155 height 12
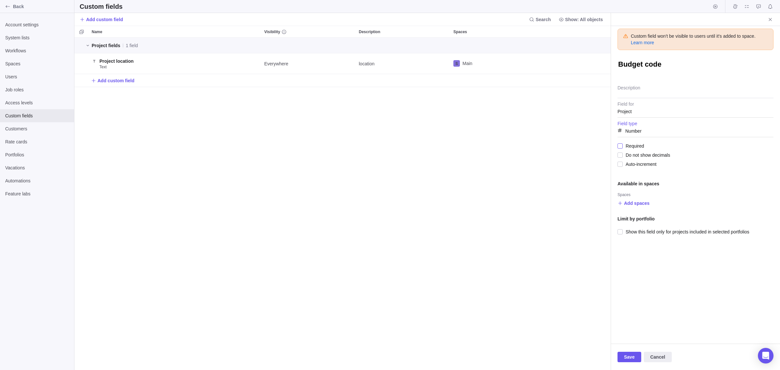
click at [619, 146] on div at bounding box center [619, 145] width 5 height 9
click at [623, 199] on span "Add spaces" at bounding box center [633, 202] width 32 height 9
click at [623, 233] on span "Main" at bounding box center [637, 229] width 10 height 6
click at [623, 287] on div "Custom field won't be visible to users until it's added to space. Learn more Bu…" at bounding box center [695, 184] width 169 height 317
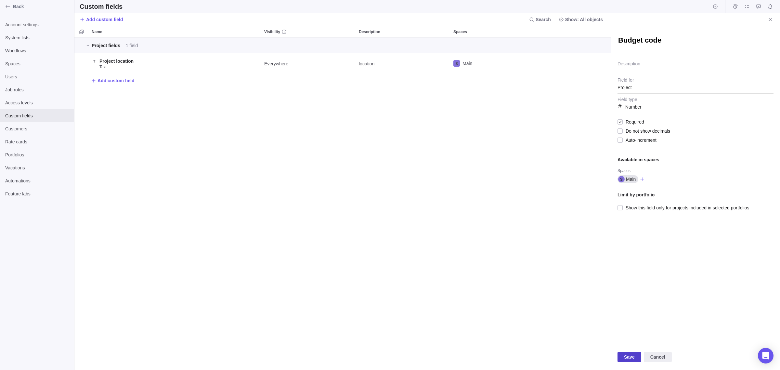
click at [623, 296] on span "Save" at bounding box center [629, 357] width 11 height 8
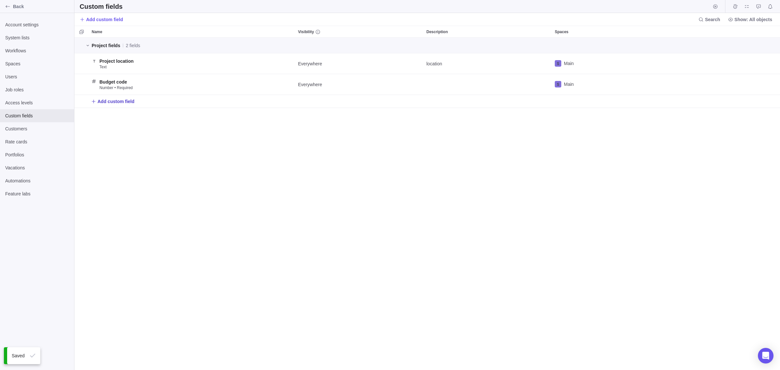
click at [108, 101] on span "Add custom field" at bounding box center [115, 101] width 37 height 6
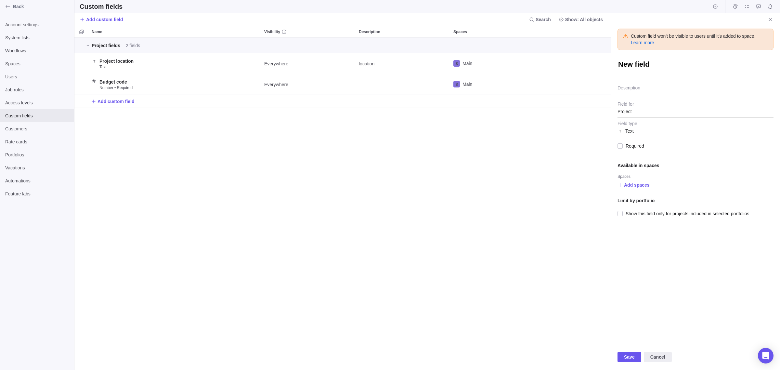
type textarea "x"
type textarea "P"
type textarea "x"
type textarea "Pr"
type textarea "x"
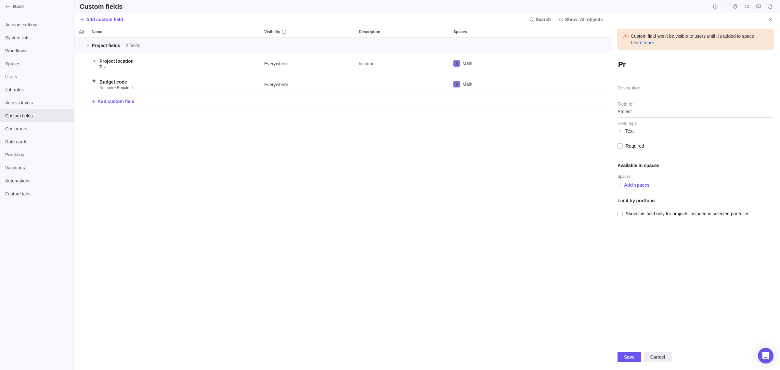
type textarea "Pro"
type textarea "x"
type textarea "Proj"
type textarea "x"
type textarea "Proje"
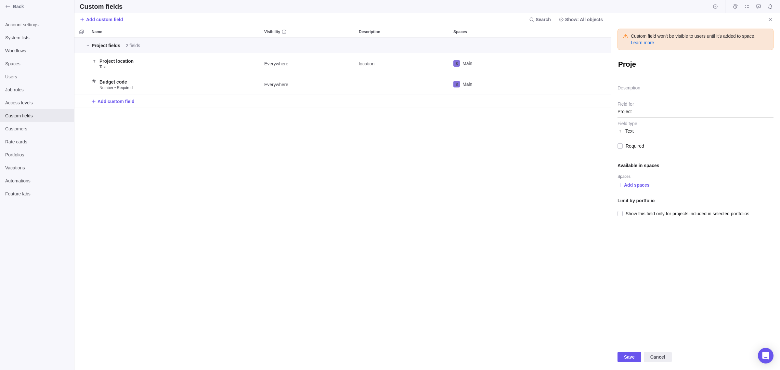
type textarea "x"
type textarea "Projec"
type textarea "x"
type textarea "Project"
type textarea "x"
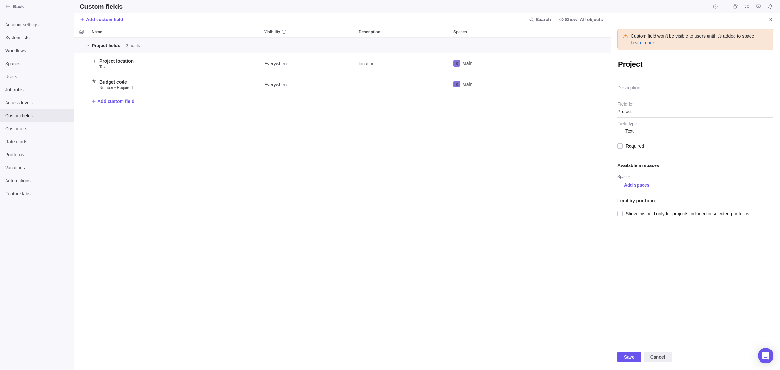
type textarea "Project"
type textarea "x"
type textarea "Project g"
type textarea "x"
type textarea "Project gr"
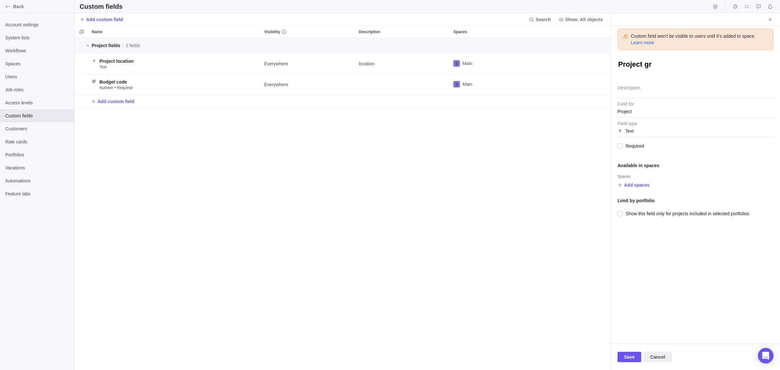
type textarea "x"
type textarea "Project gra"
type textarea "x"
type textarea "Project gran"
type textarea "x"
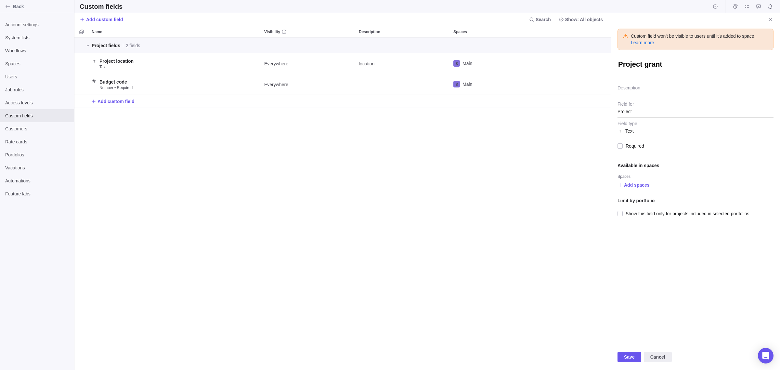
type textarea "Project grant"
type textarea "x"
click at [623, 114] on div "Project" at bounding box center [695, 112] width 156 height 12
click at [623, 220] on div "Expense" at bounding box center [694, 221] width 155 height 12
click at [623, 134] on div "Text" at bounding box center [695, 131] width 156 height 12
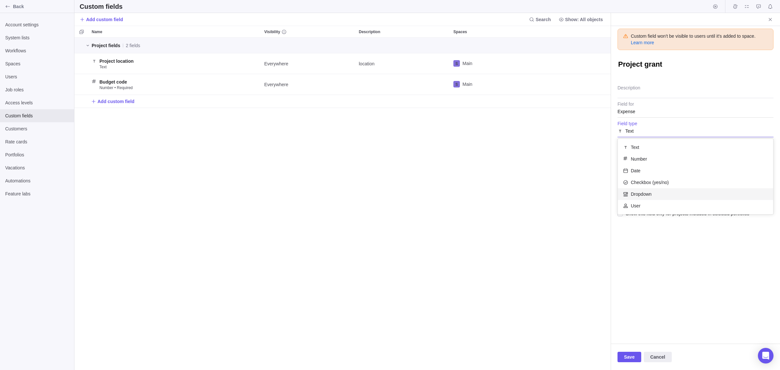
click at [623, 192] on span "Dropdown" at bounding box center [640, 194] width 21 height 6
click at [619, 145] on div at bounding box center [619, 145] width 5 height 9
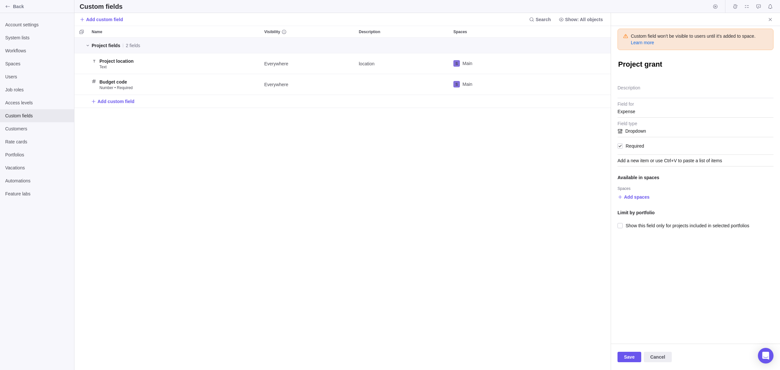
click at [623, 160] on div "Add a new item or use Ctrl+V to paste a list of items" at bounding box center [695, 161] width 156 height 12
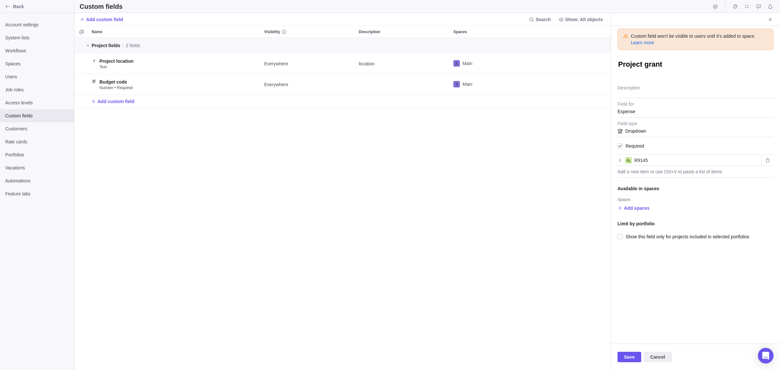
type input "R9145"
click at [623, 169] on div "Add a new item or use Ctrl+V to paste a list of items" at bounding box center [695, 172] width 156 height 12
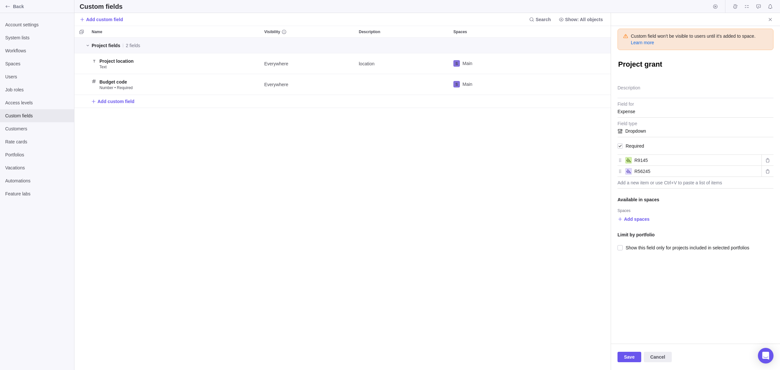
type input "R56245"
click at [623, 184] on div "Add a new item or use Ctrl+V to paste a list of items" at bounding box center [695, 183] width 156 height 12
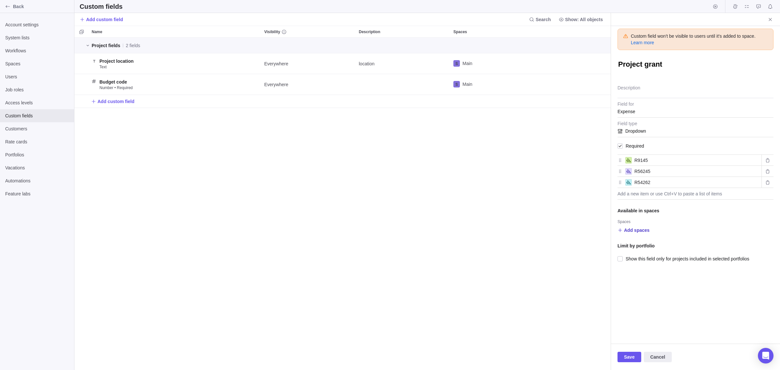
type input "R54262"
click at [623, 228] on span "Add spaces" at bounding box center [637, 230] width 26 height 6
click at [623, 256] on span "Main" at bounding box center [637, 256] width 10 height 6
click at [623, 296] on div "Custom field won't be visible to users until it's added to space. Learn more Pr…" at bounding box center [695, 184] width 169 height 317
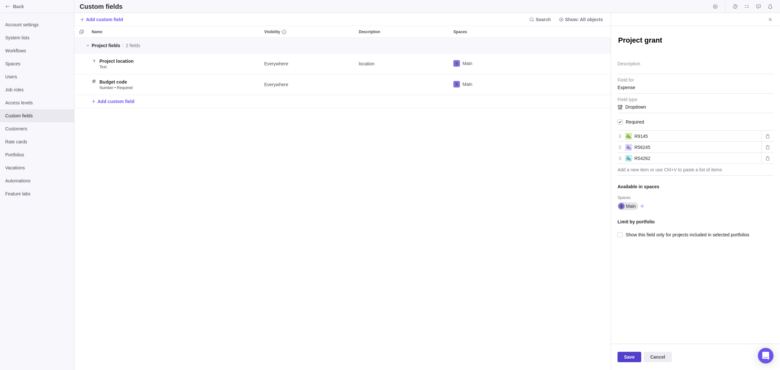
click at [623, 296] on span "Save" at bounding box center [629, 357] width 11 height 8
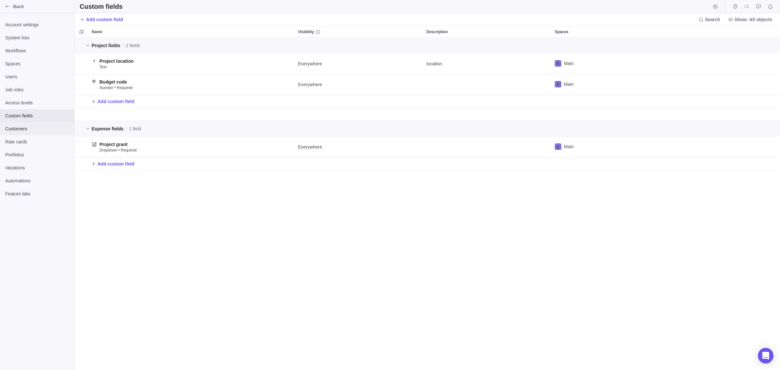
click at [16, 128] on span "Customers" at bounding box center [37, 128] width 64 height 6
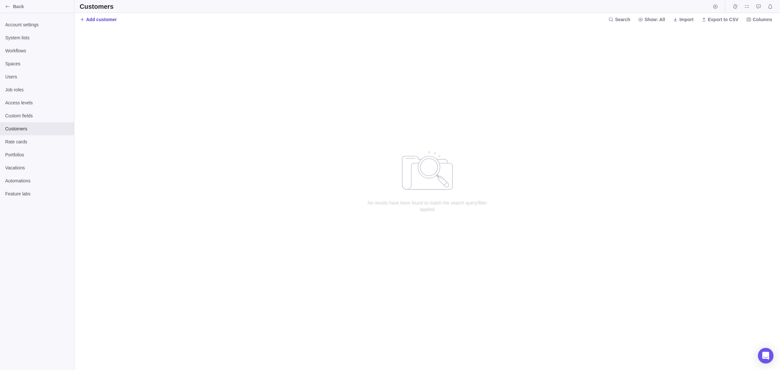
click at [99, 20] on span "Add customer" at bounding box center [101, 19] width 31 height 6
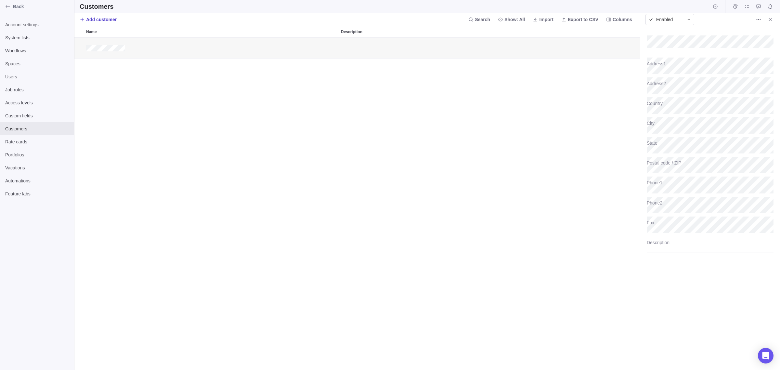
scroll to position [326, 559]
click at [623, 286] on div "Address1 Address2 Country City State Postal code / ZIP Phone1 Phone2 Fax Descri…" at bounding box center [710, 198] width 140 height 344
click at [546, 20] on span "Import" at bounding box center [546, 19] width 14 height 6
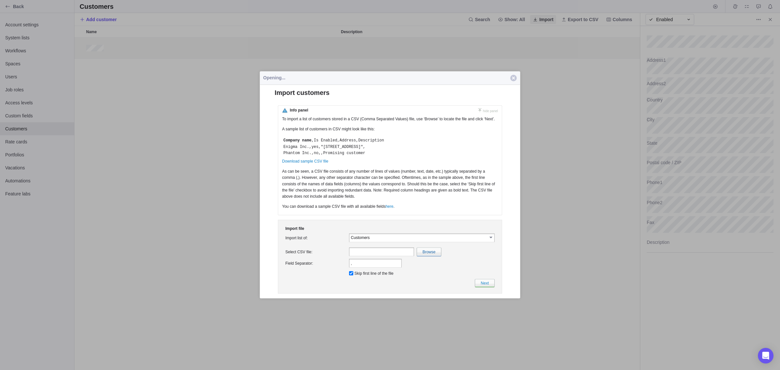
scroll to position [0, 0]
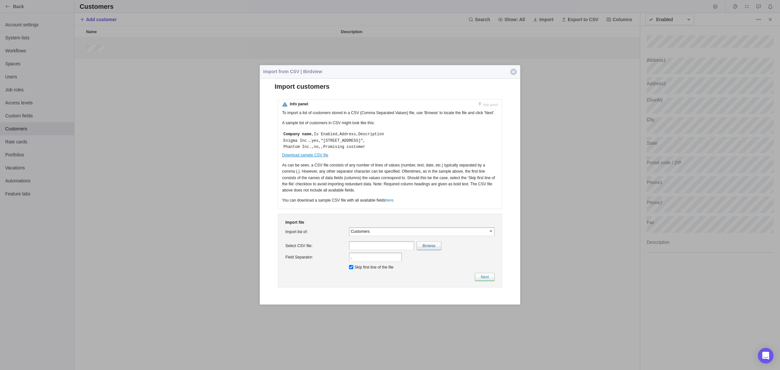
click at [309, 154] on link "Download sample CSV file" at bounding box center [305, 155] width 46 height 5
click at [513, 70] on span "button" at bounding box center [513, 72] width 6 height 6
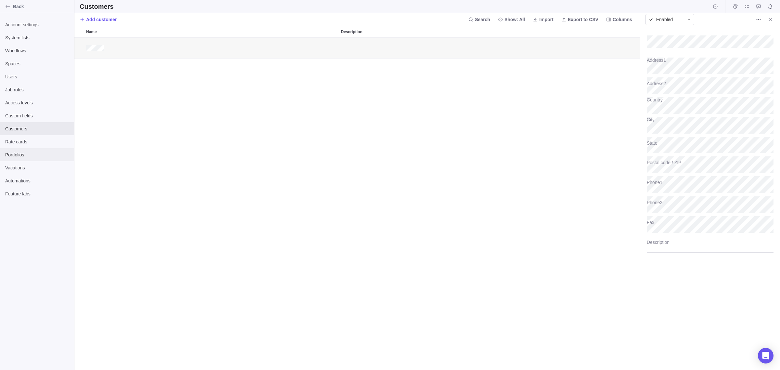
click at [14, 157] on span "Portfolios" at bounding box center [37, 154] width 64 height 6
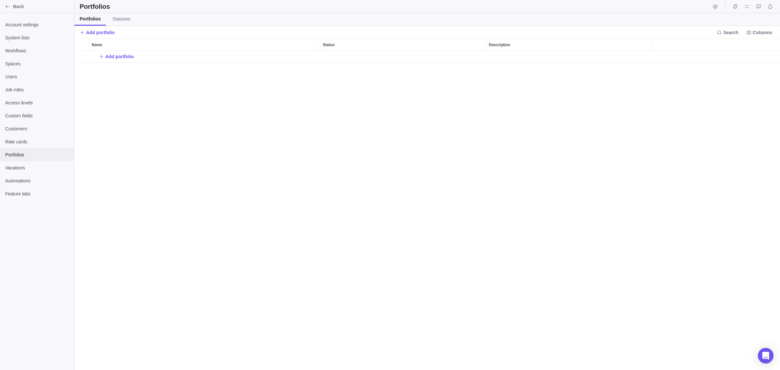
scroll to position [313, 699]
click at [117, 53] on span "Add portfolio" at bounding box center [119, 56] width 29 height 6
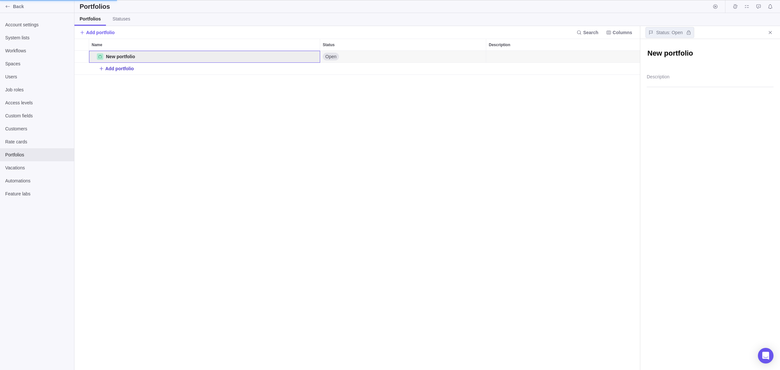
scroll to position [313, 559]
click at [129, 59] on span "New portfolio" at bounding box center [120, 56] width 29 height 6
click at [272, 56] on span "Details" at bounding box center [273, 56] width 15 height 6
click at [623, 54] on textarea "New portfolio" at bounding box center [709, 53] width 127 height 11
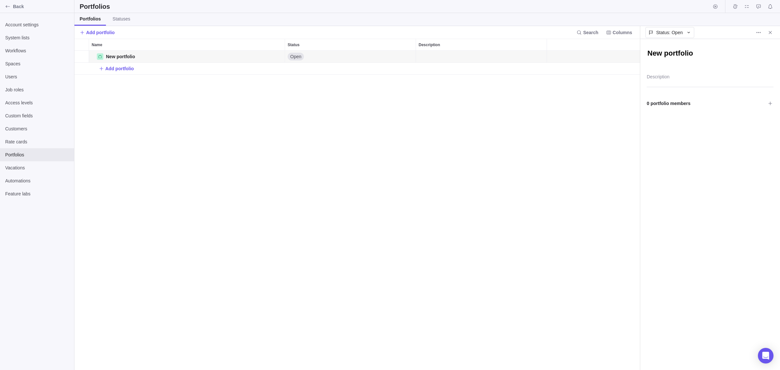
type textarea "x"
type textarea "r"
type textarea "x"
type textarea "r0"
type textarea "x"
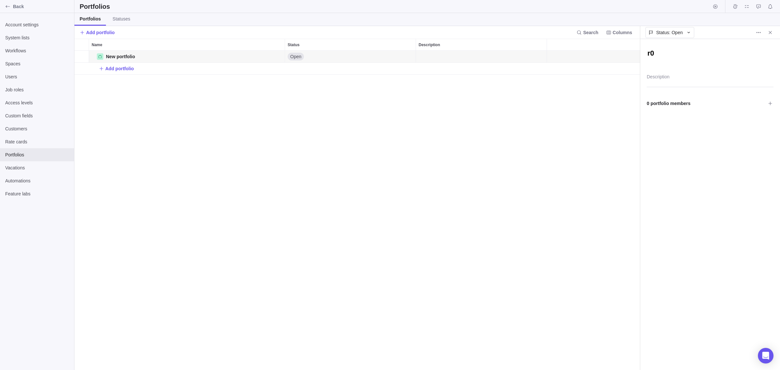
type textarea "r04"
type textarea "x"
type textarea "r041"
type textarea "x"
type textarea "r0418"
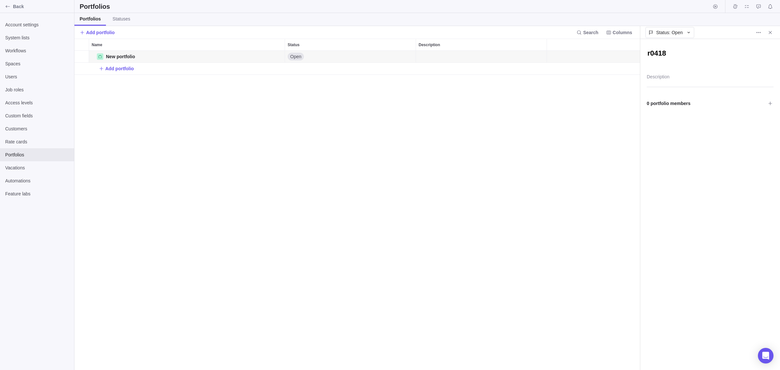
type textarea "x"
type textarea "r041"
type textarea "x"
type textarea "r04"
type textarea "x"
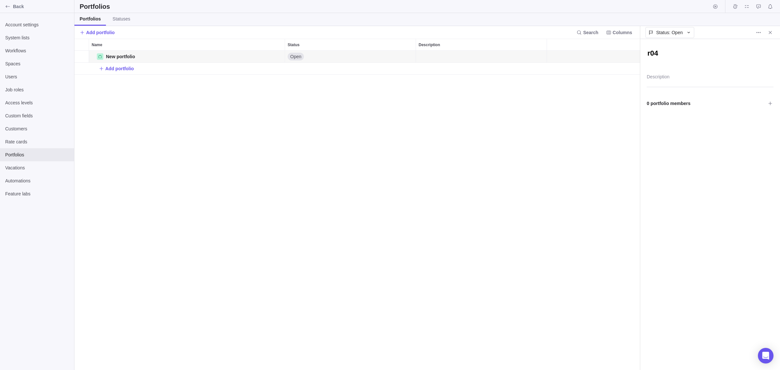
type textarea "r0"
type textarea "x"
type textarea "r"
type textarea "x"
type textarea "R"
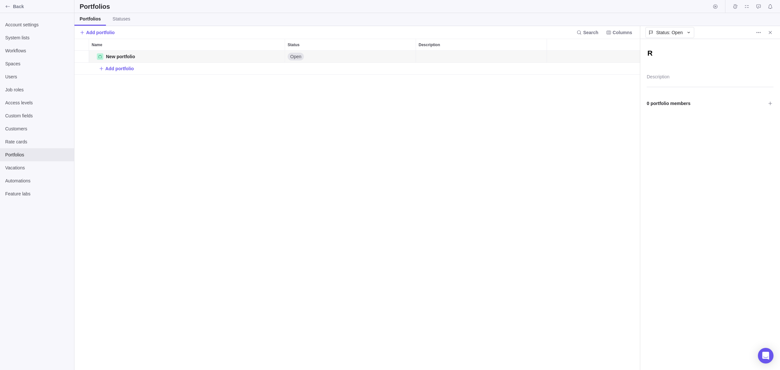
type textarea "x"
type textarea "R0"
type textarea "x"
type textarea "R04"
type textarea "x"
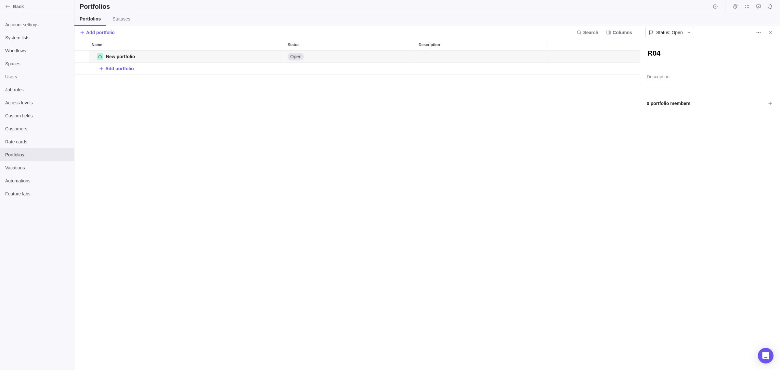
type textarea "R041"
type textarea "x"
type textarea "R0418"
click at [623, 171] on div "R0418 Description 0 portfolio members" at bounding box center [710, 204] width 140 height 331
click at [114, 69] on span "Add portfolio" at bounding box center [119, 68] width 29 height 6
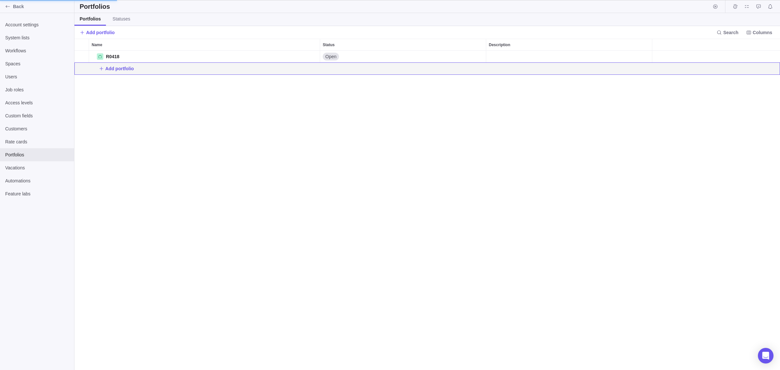
scroll to position [313, 559]
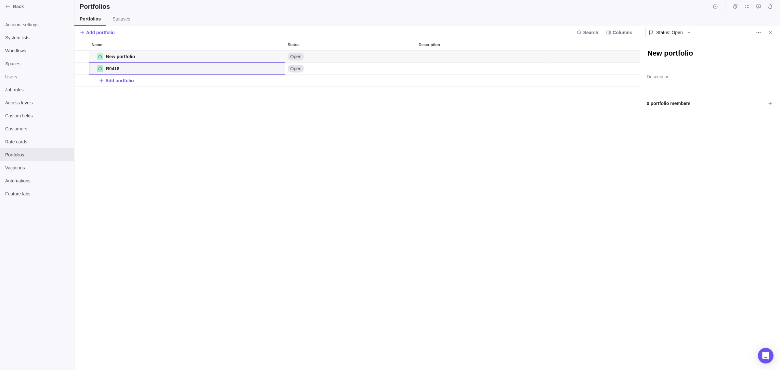
click at [623, 57] on textarea "New portfolio" at bounding box center [709, 53] width 127 height 11
drag, startPoint x: 698, startPoint y: 58, endPoint x: 643, endPoint y: 59, distance: 54.3
click at [623, 59] on div "New portfolio Description" at bounding box center [710, 63] width 140 height 48
type textarea "x"
type textarea "r"
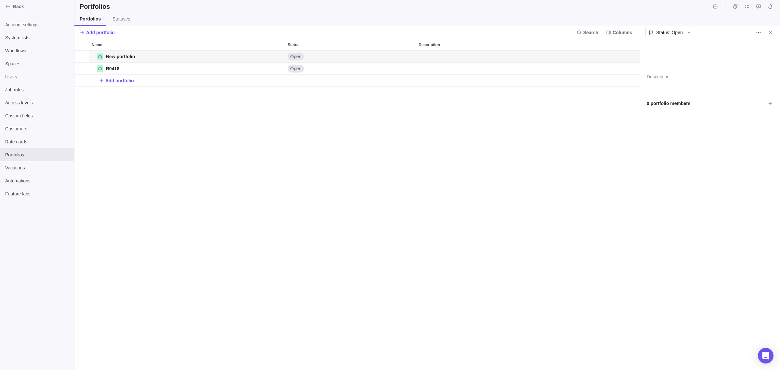
type textarea "x"
type textarea "R0"
type textarea "x"
type textarea "R05"
type textarea "x"
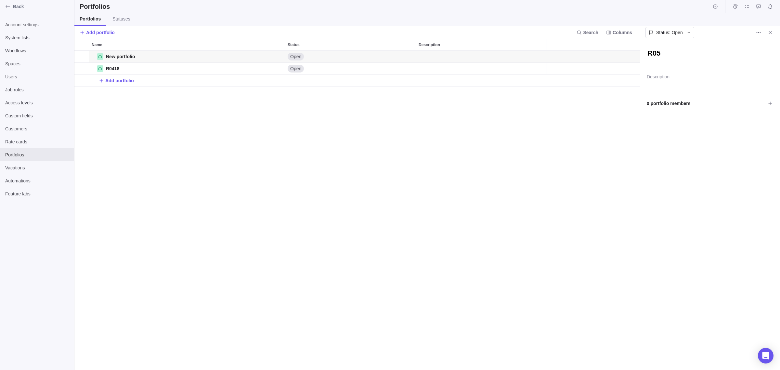
type textarea "R053"
type textarea "x"
type textarea "R0532"
click at [565, 127] on div "New portfolio Details Open R0418 Details Open Add portfolio" at bounding box center [356, 210] width 565 height 319
click at [623, 103] on icon at bounding box center [770, 104] width 4 height 4
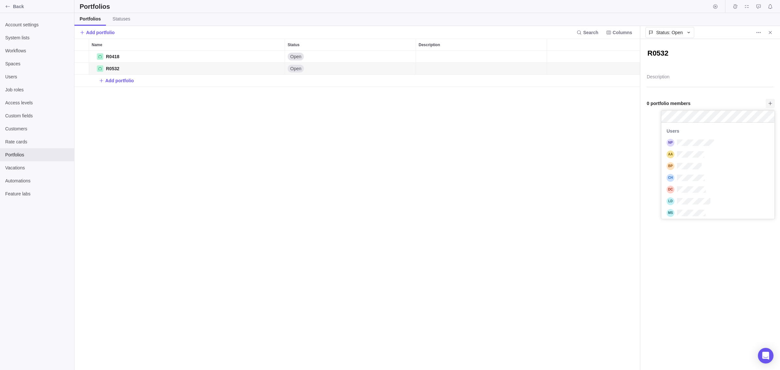
scroll to position [90, 107]
click at [623, 142] on div "grid" at bounding box center [717, 143] width 113 height 12
click at [623, 152] on div "R0532 Description 0 portfolio members Users" at bounding box center [710, 204] width 140 height 331
click at [125, 53] on div "R0418" at bounding box center [187, 56] width 196 height 12
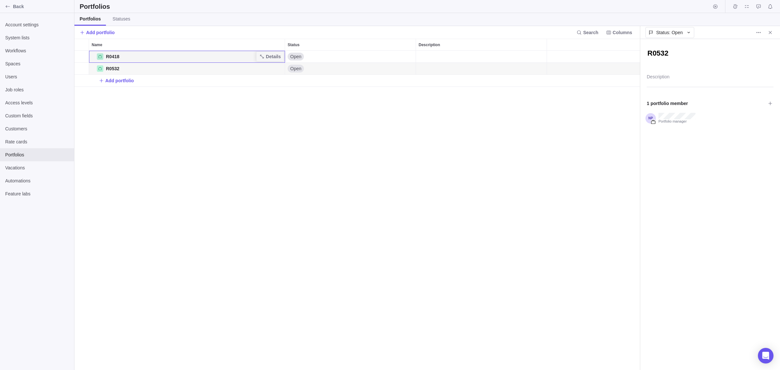
click at [106, 57] on span "R0418" at bounding box center [112, 56] width 13 height 6
click at [113, 70] on span "R0532" at bounding box center [112, 68] width 13 height 6
click at [158, 116] on div "R0418 Details Open R0532 Details Open Add portfolio" at bounding box center [356, 210] width 565 height 319
click at [99, 69] on icon "Name" at bounding box center [100, 69] width 4 height 4
click at [297, 68] on span "Open" at bounding box center [295, 68] width 11 height 6
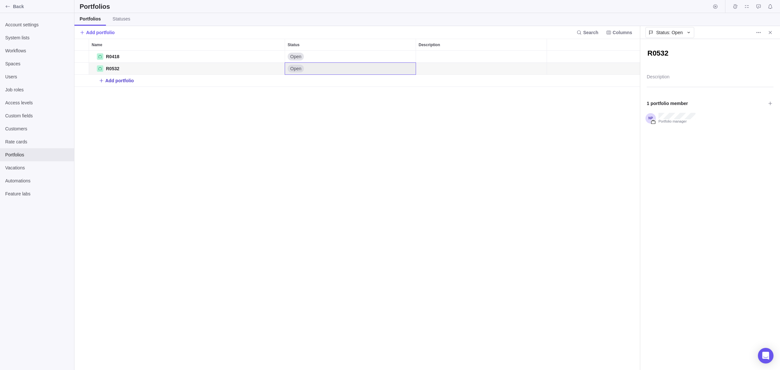
click at [128, 82] on span "Add portfolio" at bounding box center [119, 80] width 29 height 6
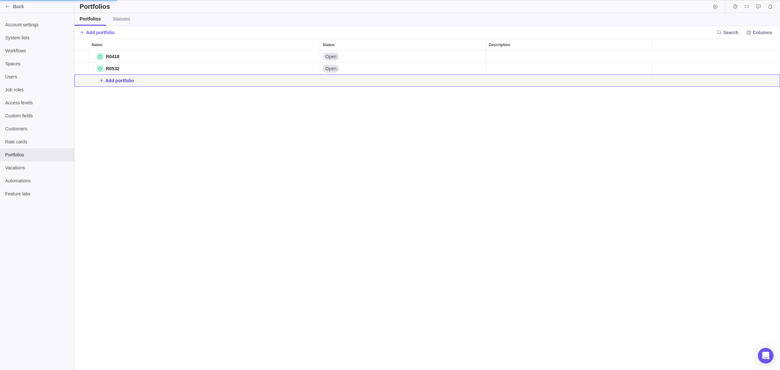
scroll to position [313, 559]
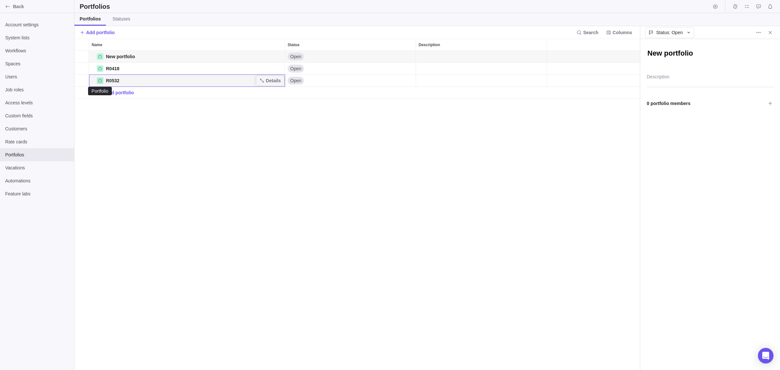
click at [100, 80] on icon "Name" at bounding box center [100, 81] width 4 height 4
drag, startPoint x: 99, startPoint y: 55, endPoint x: 99, endPoint y: 80, distance: 25.0
click at [99, 80] on div "New portfolio Details Open R0418 Details Open Portfolio R0532 Details Open Add …" at bounding box center [356, 75] width 565 height 48
click at [112, 56] on span "New portfolio" at bounding box center [120, 56] width 29 height 6
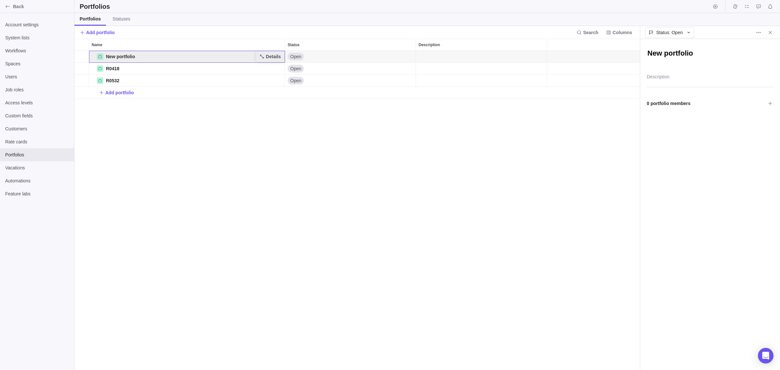
click at [265, 56] on span "Details" at bounding box center [270, 56] width 27 height 9
click at [623, 31] on icon "More actions" at bounding box center [757, 32] width 5 height 5
click at [623, 33] on body "Back Account settings System lists Workflows Spaces Users Job roles Access leve…" at bounding box center [390, 185] width 780 height 370
click at [623, 33] on icon at bounding box center [688, 32] width 5 height 5
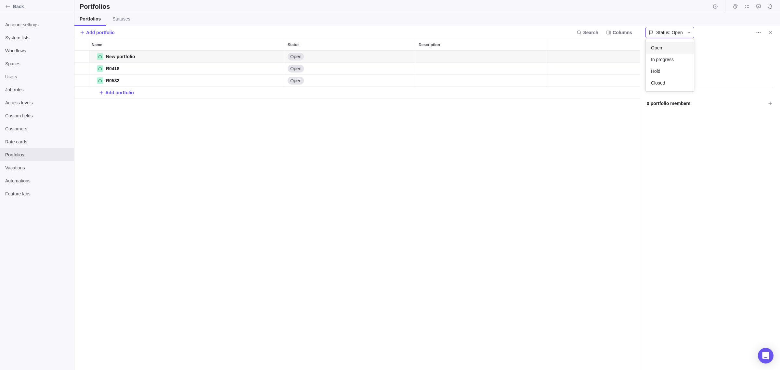
click at [623, 33] on icon at bounding box center [688, 32] width 5 height 5
click at [623, 78] on textarea "Description" at bounding box center [709, 78] width 127 height 17
click at [623, 50] on textarea "New portfolio" at bounding box center [709, 53] width 127 height 11
type textarea "x"
type textarea "r"
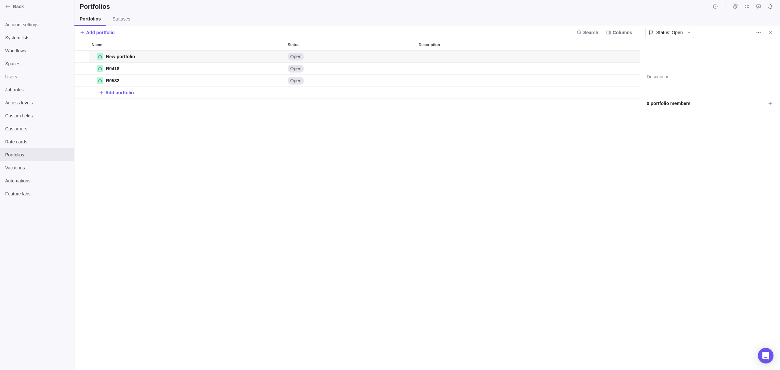
type textarea "x"
type textarea "R"
type textarea "x"
type textarea "R0"
type textarea "x"
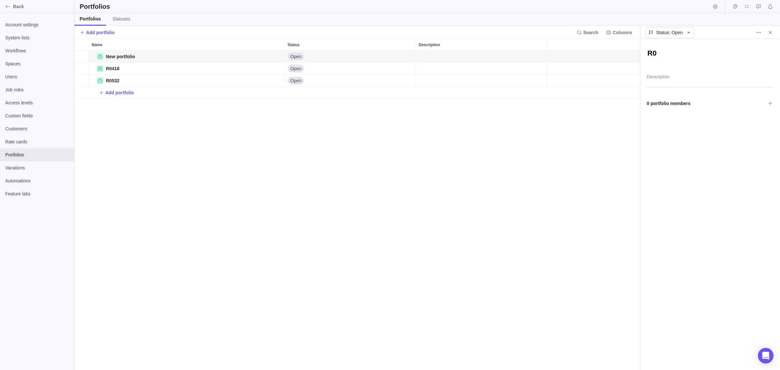
type textarea "R05"
type textarea "x"
type textarea "R053"
type textarea "x"
type textarea "R0533"
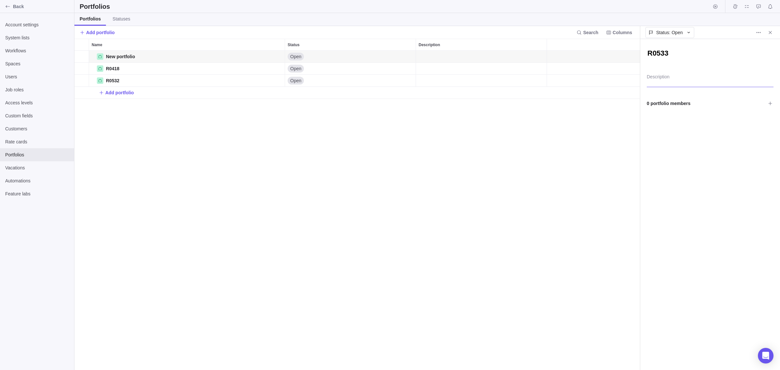
click at [623, 85] on textarea "Description" at bounding box center [709, 78] width 127 height 17
click at [91, 32] on span "Add portfolio" at bounding box center [100, 32] width 29 height 6
click at [85, 55] on div "grid" at bounding box center [81, 57] width 14 height 12
click at [94, 56] on div "New portfolio" at bounding box center [187, 56] width 196 height 12
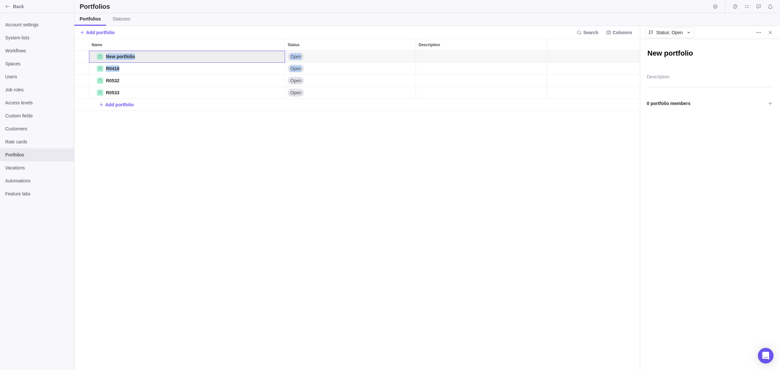
drag, startPoint x: 94, startPoint y: 56, endPoint x: 88, endPoint y: 76, distance: 21.5
click at [88, 76] on div "New portfolio Details Open R0418 Details Open R0532 Details Open R0533 Details …" at bounding box center [356, 81] width 565 height 60
click at [84, 67] on div "grid" at bounding box center [81, 69] width 14 height 12
click at [80, 71] on div "grid" at bounding box center [81, 69] width 14 height 12
click at [115, 103] on span "Add portfolio" at bounding box center [119, 104] width 29 height 6
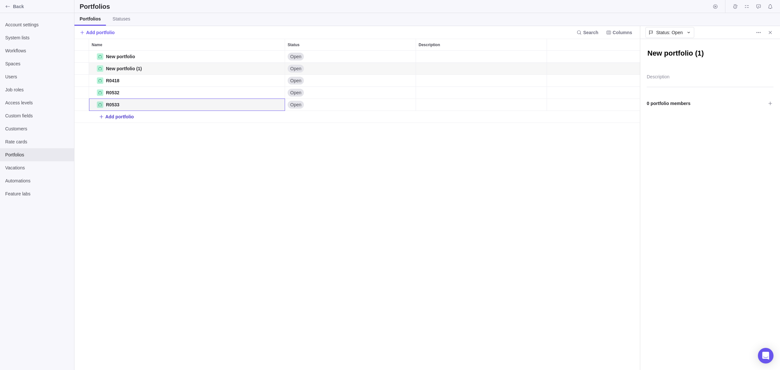
scroll to position [313, 559]
click at [269, 68] on span "Details" at bounding box center [273, 68] width 15 height 6
click at [217, 106] on div "R0533" at bounding box center [187, 104] width 196 height 12
click at [267, 107] on span "Details" at bounding box center [273, 104] width 15 height 6
click at [623, 32] on icon "More actions" at bounding box center [757, 32] width 5 height 5
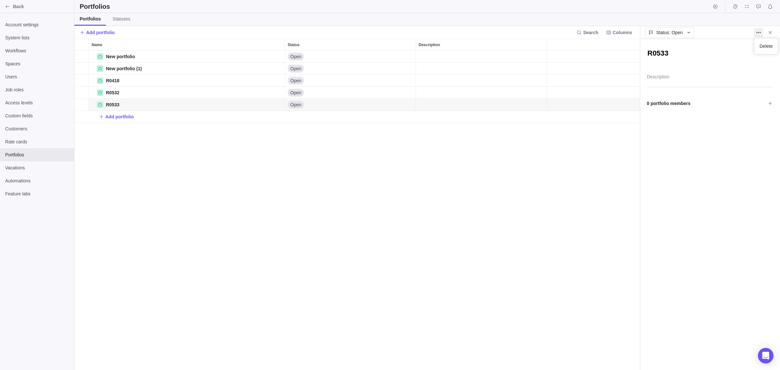
click at [623, 58] on body "Back Account settings System lists Workflows Spaces Users Job roles Access leve…" at bounding box center [390, 185] width 780 height 370
click at [119, 59] on span "New portfolio" at bounding box center [120, 56] width 29 height 6
click at [115, 19] on span "Statuses" at bounding box center [121, 19] width 18 height 6
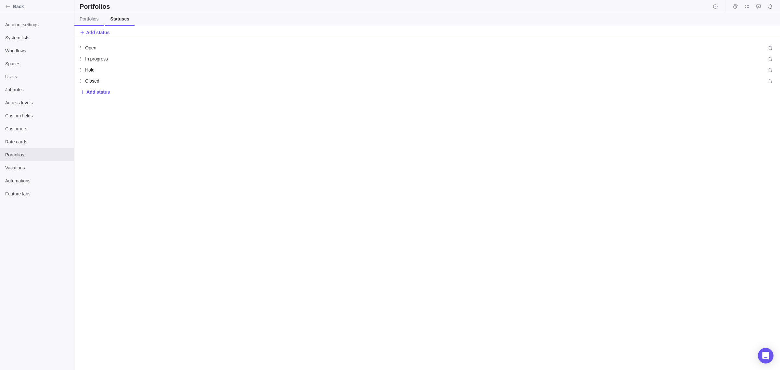
click at [89, 18] on span "Portfolios" at bounding box center [89, 19] width 19 height 6
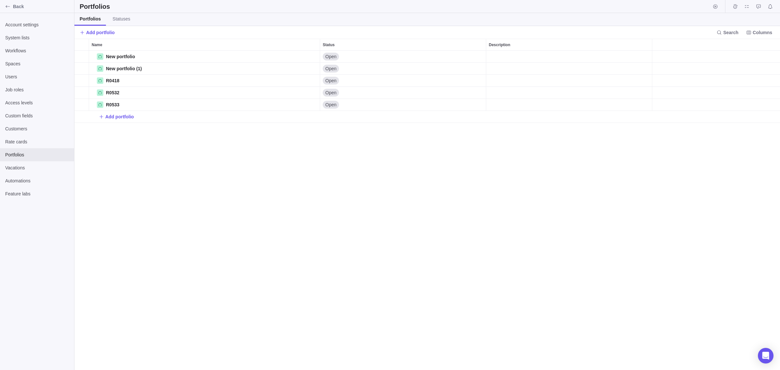
scroll to position [313, 699]
click at [100, 104] on icon "Name" at bounding box center [100, 105] width 4 height 4
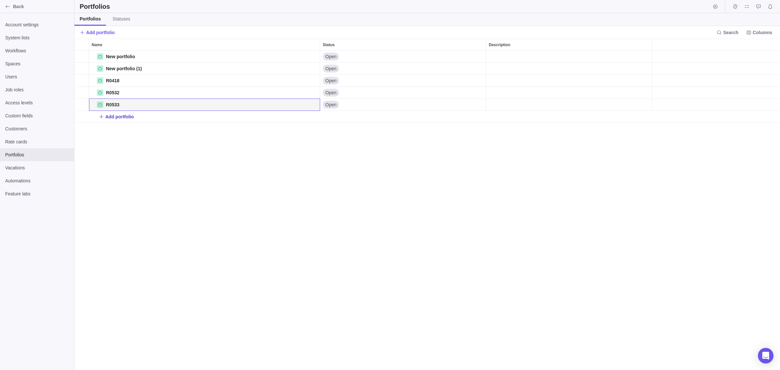
click at [102, 116] on icon "Add New" at bounding box center [101, 117] width 4 height 4
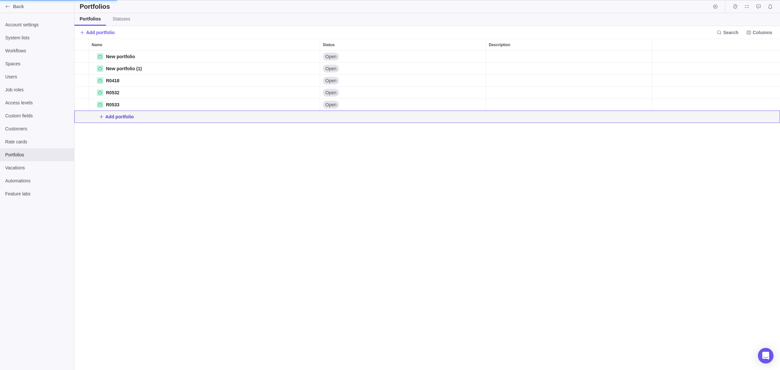
scroll to position [313, 559]
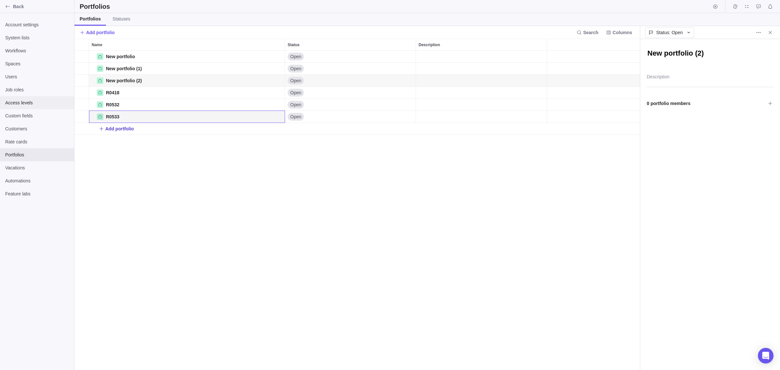
click at [14, 104] on span "Access levels" at bounding box center [37, 102] width 64 height 6
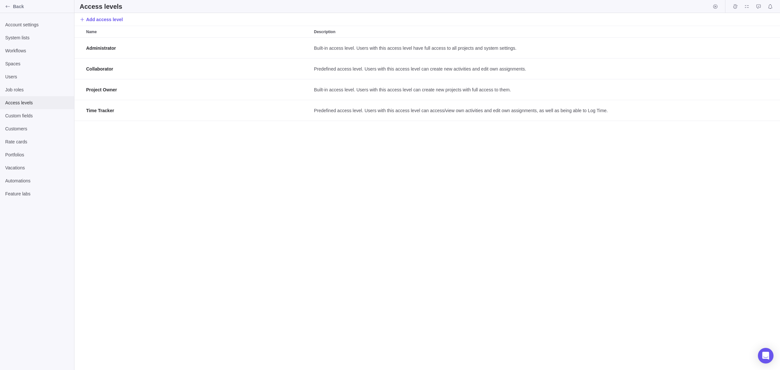
scroll to position [326, 699]
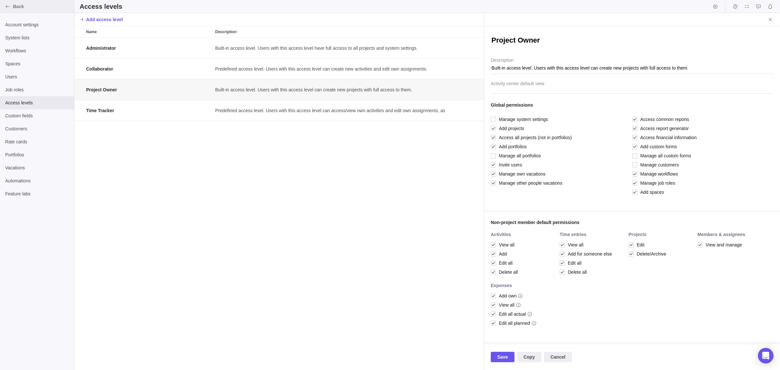
type textarea "x"
click at [17, 5] on span "Back" at bounding box center [42, 6] width 58 height 6
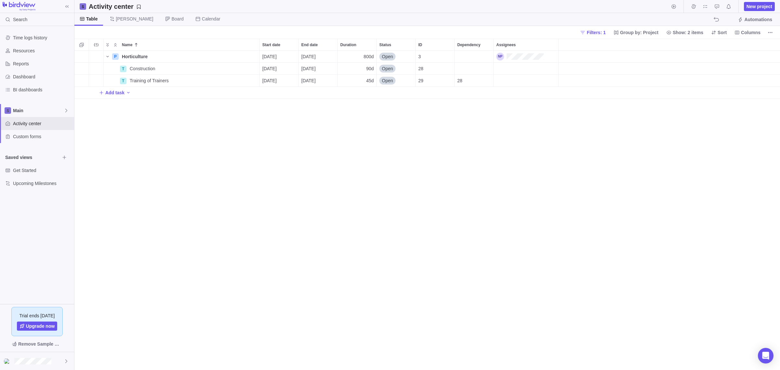
scroll to position [313, 699]
click at [23, 49] on span "Resources" at bounding box center [42, 50] width 58 height 6
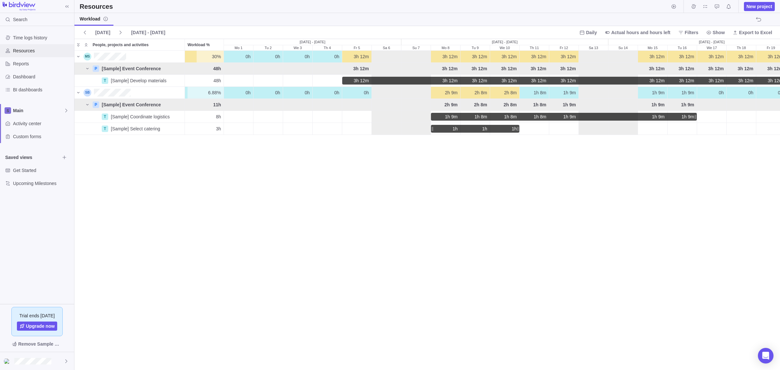
scroll to position [312, 699]
click at [25, 121] on span "Activity center" at bounding box center [42, 123] width 58 height 6
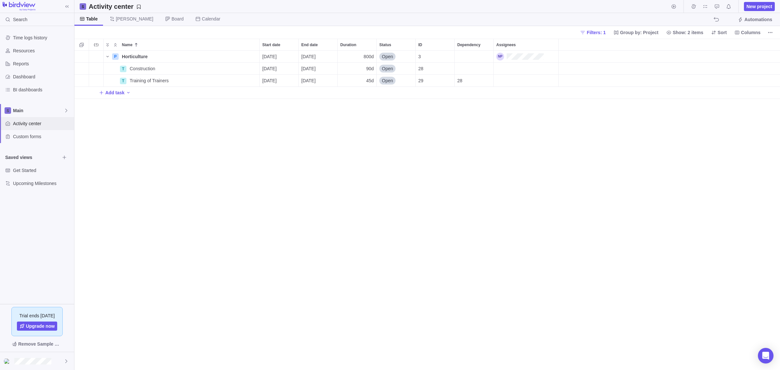
scroll to position [313, 699]
click at [138, 54] on span "Horticulture" at bounding box center [135, 56] width 26 height 6
click at [185, 116] on div "Name Start date End date Duration Status ID Dependency Assignees P Horticulture…" at bounding box center [426, 204] width 705 height 331
click at [240, 56] on span "Details" at bounding box center [238, 56] width 15 height 6
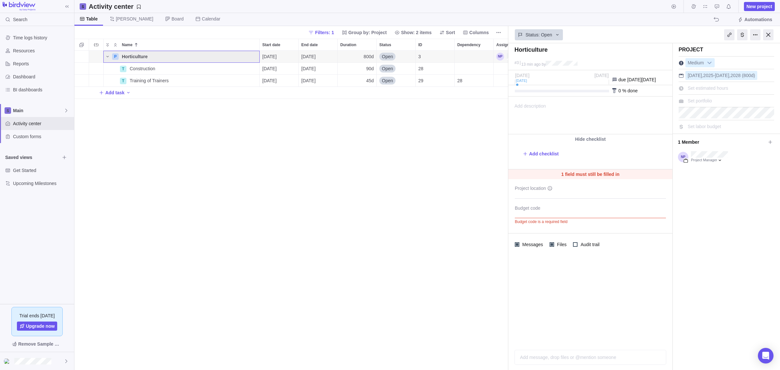
click at [554, 211] on input "Budget code" at bounding box center [589, 210] width 151 height 16
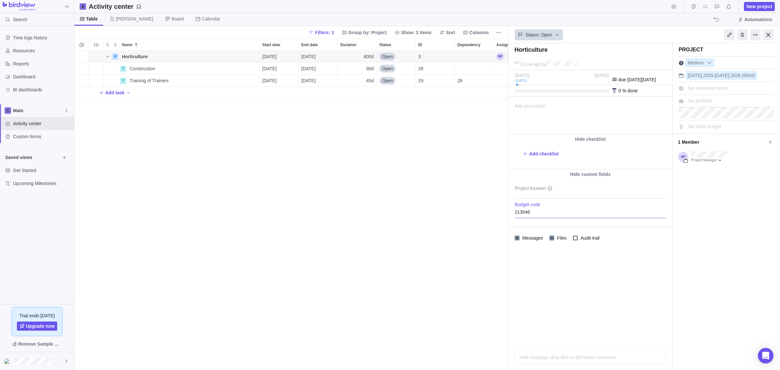
type input "213646"
click at [569, 192] on textarea "Project location" at bounding box center [589, 190] width 151 height 17
type textarea "x"
type textarea "G"
type textarea "x"
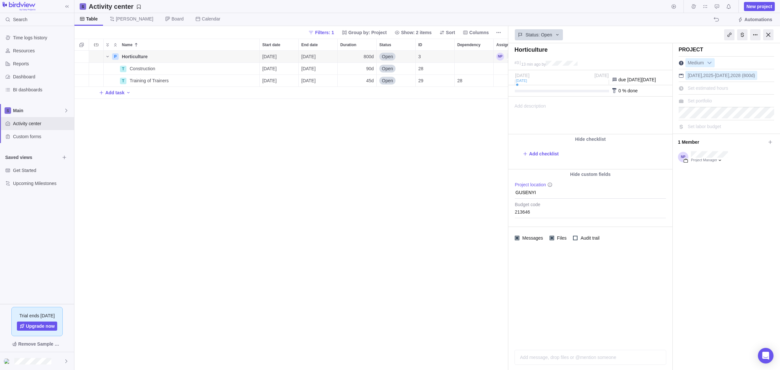
click at [623, 103] on span "Set portfolio" at bounding box center [699, 100] width 24 height 5
click at [623, 160] on div "R0418" at bounding box center [699, 161] width 86 height 7
click at [623, 131] on div "Set labor budget" at bounding box center [725, 125] width 95 height 11
click at [623, 129] on span "Set labor budget" at bounding box center [703, 126] width 33 height 5
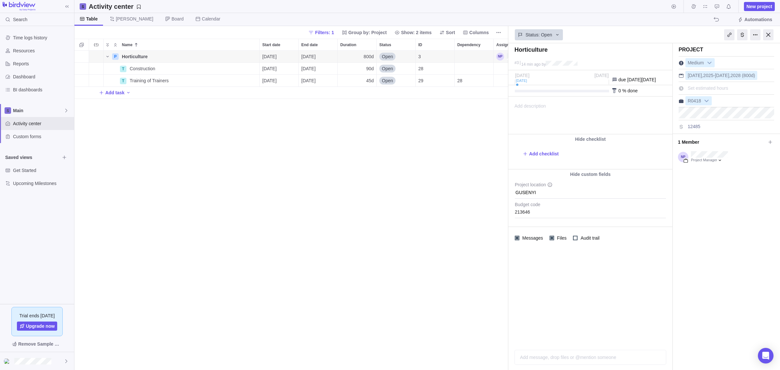
click at [623, 199] on div "Project Medium [DATE] - [DATE] (800d) Set estimated hours R0418 Set labor budge…" at bounding box center [725, 206] width 107 height 326
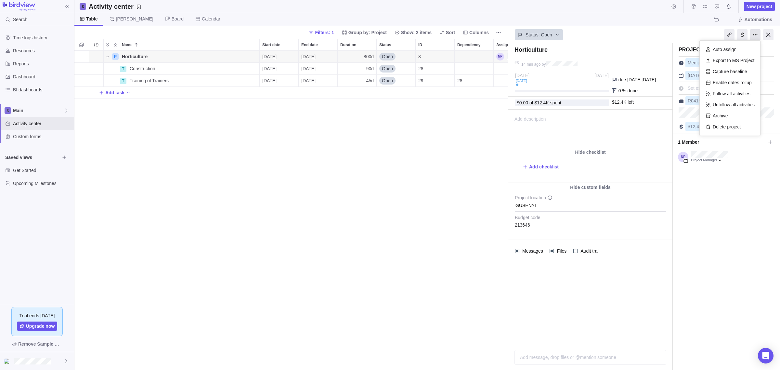
click at [623, 33] on div at bounding box center [755, 34] width 10 height 11
click at [623, 33] on div at bounding box center [742, 34] width 10 height 11
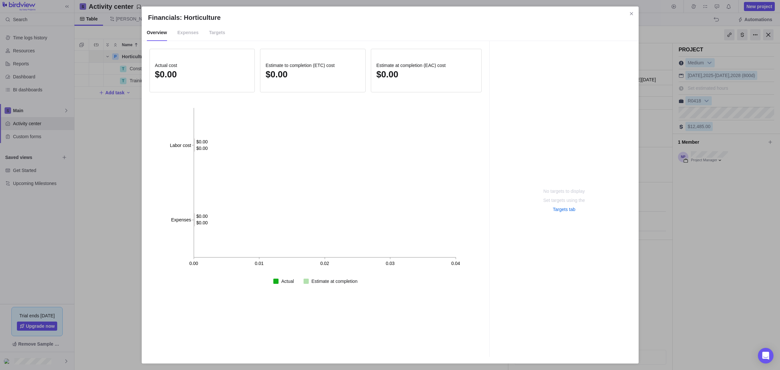
click at [183, 32] on span "Expenses" at bounding box center [187, 33] width 21 height 16
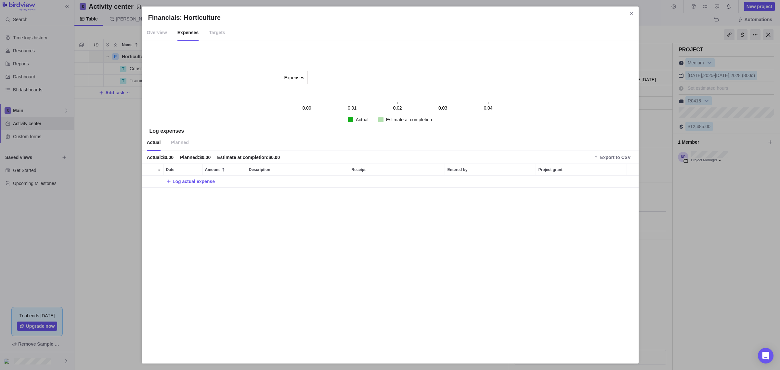
scroll to position [175, 490]
click at [179, 141] on span "Planned" at bounding box center [180, 142] width 18 height 16
click at [191, 179] on span "Log planned expense" at bounding box center [195, 181] width 46 height 6
click at [280, 185] on div "Financials: Horticulture Overview Expenses Targets 0.00 0.01 0.02 0.03 0.04 Exp…" at bounding box center [390, 185] width 780 height 370
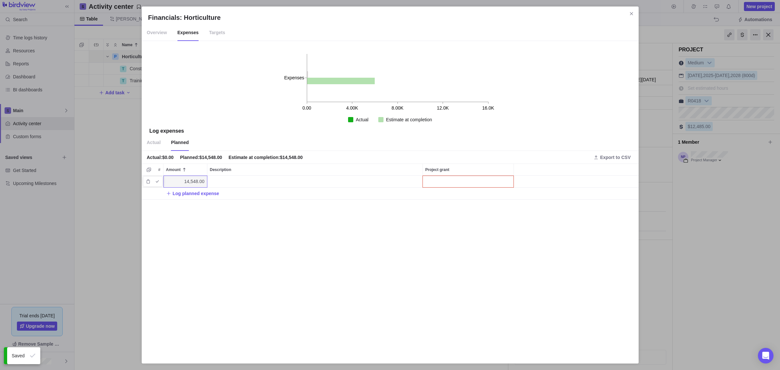
click at [280, 184] on div "Description" at bounding box center [314, 181] width 215 height 12
click at [462, 182] on div "Financials: Horticulture Overview Expenses Targets 0.00 4.00K 8.00K 12.0K 16.0K…" at bounding box center [390, 185] width 780 height 370
click at [462, 182] on div "Project grant" at bounding box center [468, 181] width 91 height 12
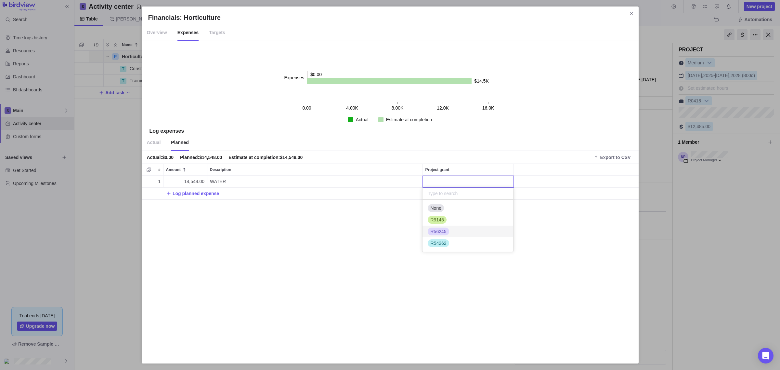
click at [455, 229] on div "R56245" at bounding box center [467, 231] width 91 height 12
click at [152, 143] on span "Actual" at bounding box center [154, 142] width 14 height 16
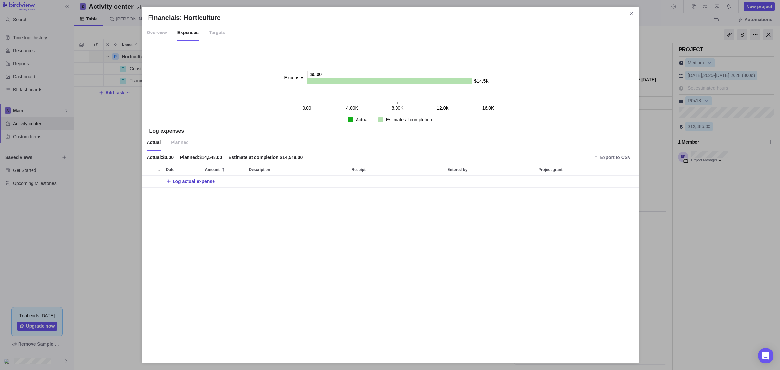
click at [188, 183] on span "Log actual expense" at bounding box center [193, 181] width 42 height 6
click at [257, 181] on div "Financials: Horticulture Overview Expenses Targets 0.00 4.00K 8.00K 12.0K 16.0K…" at bounding box center [390, 185] width 780 height 370
click at [257, 181] on div "Description" at bounding box center [297, 181] width 102 height 12
click at [379, 183] on div "Financials: Horticulture Overview Expenses Targets 0.00 4.00K 8.00K 12.0K 16.0K…" at bounding box center [390, 185] width 780 height 370
click at [580, 181] on div "Project grant" at bounding box center [581, 181] width 91 height 12
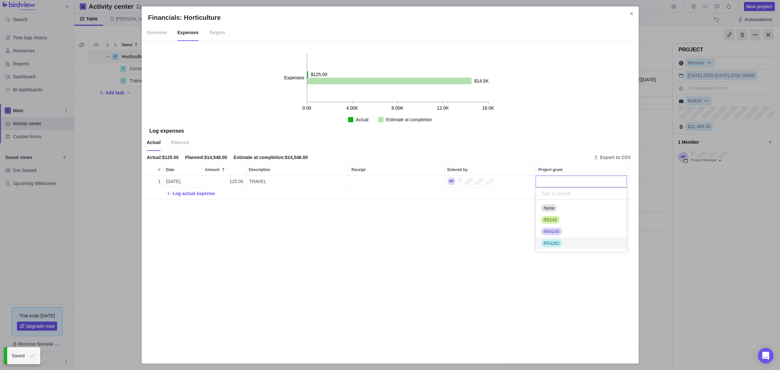
click at [557, 245] on span "R54262" at bounding box center [551, 243] width 16 height 6
click at [551, 245] on div "1 [DATE] 125.00 TRAVEL R54262 Log actual expense" at bounding box center [390, 266] width 497 height 182
click at [210, 30] on span "Targets" at bounding box center [217, 33] width 16 height 16
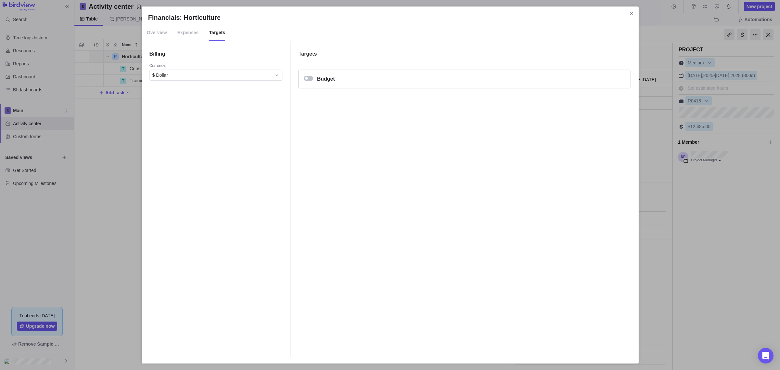
click at [308, 78] on div "Financials: Horticulture" at bounding box center [308, 78] width 9 height 5
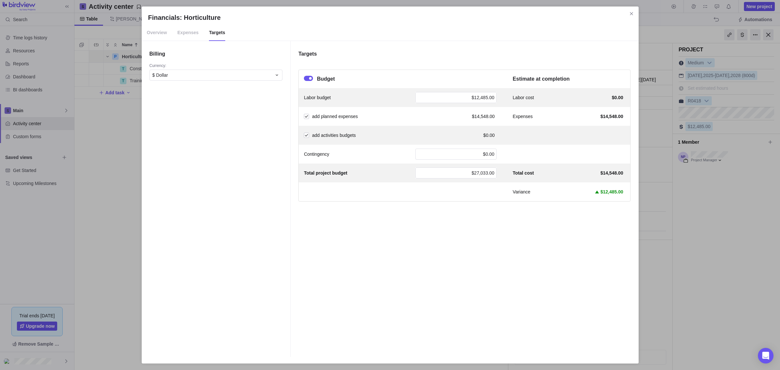
click at [467, 135] on div "add activities budgets $0.00" at bounding box center [400, 135] width 193 height 9
click at [490, 135] on span "$0.00" at bounding box center [488, 135] width 11 height 6
click at [153, 35] on span "Overview" at bounding box center [157, 33] width 20 height 16
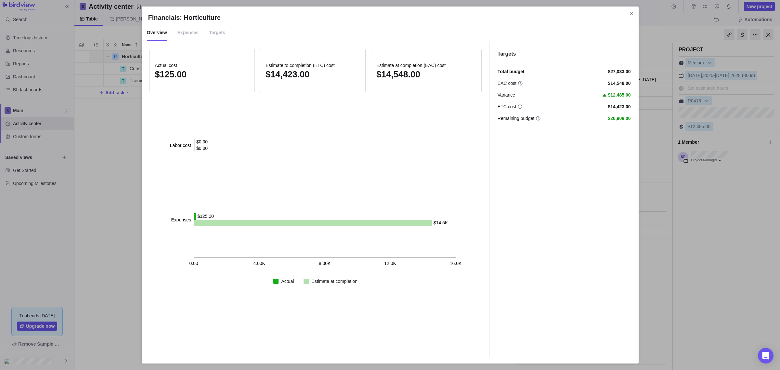
click at [549, 233] on div "Total budget $27,033.00 EAC cost $14,548.00 Variance $12,485.00 ETC cost $14,42…" at bounding box center [563, 203] width 133 height 290
click at [584, 230] on div "Total budget $27,033.00 EAC cost $14,548.00 Variance $12,485.00 ETC cost $14,42…" at bounding box center [563, 203] width 133 height 290
click at [623, 11] on icon "Close" at bounding box center [630, 13] width 5 height 5
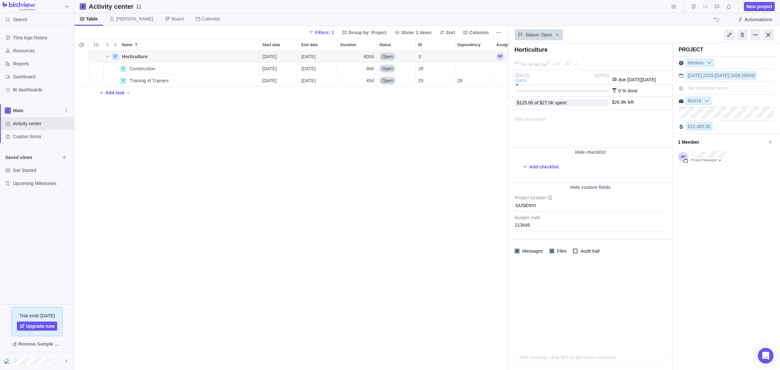
click at [300, 181] on div "P Horticulture Details [DATE] [DATE] 800d Open 3 T Construction Details [DATE] …" at bounding box center [291, 210] width 434 height 319
click at [623, 37] on div at bounding box center [755, 34] width 10 height 11
click at [623, 31] on div "Status: Open" at bounding box center [590, 34] width 164 height 15
click at [623, 7] on span "New project" at bounding box center [759, 6] width 26 height 6
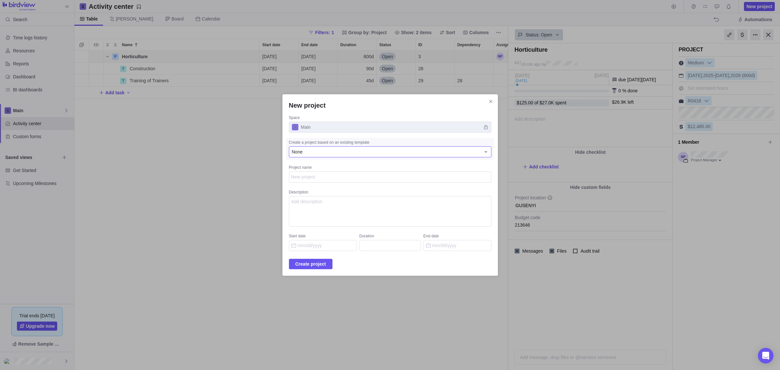
click at [475, 148] on div "None" at bounding box center [390, 151] width 202 height 11
click at [488, 101] on icon "Close" at bounding box center [490, 101] width 5 height 5
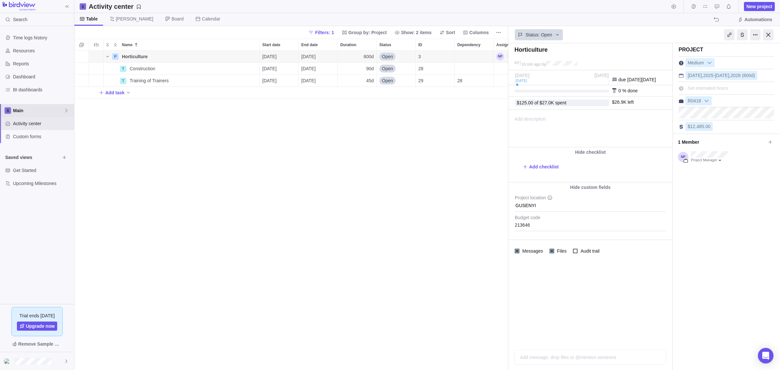
click at [67, 110] on icon at bounding box center [66, 110] width 5 height 5
click at [30, 109] on span "Main" at bounding box center [38, 110] width 51 height 6
click at [65, 111] on icon at bounding box center [66, 110] width 5 height 5
click at [32, 136] on span "New space" at bounding box center [30, 137] width 23 height 6
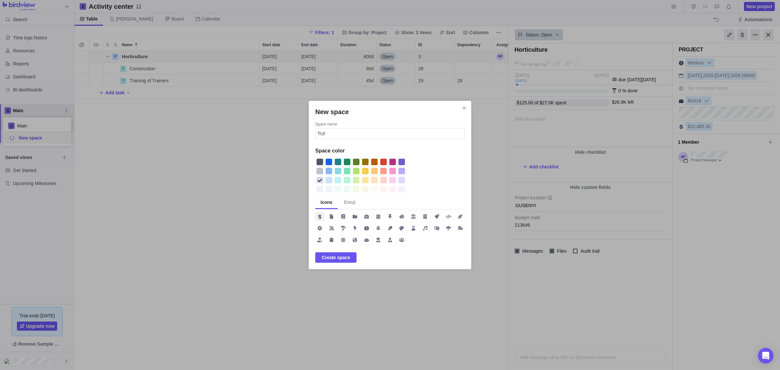
click at [382, 162] on div "New space" at bounding box center [383, 161] width 6 height 6
click at [402, 215] on icon "New space" at bounding box center [401, 216] width 5 height 4
click at [343, 258] on span "Create space" at bounding box center [336, 257] width 28 height 8
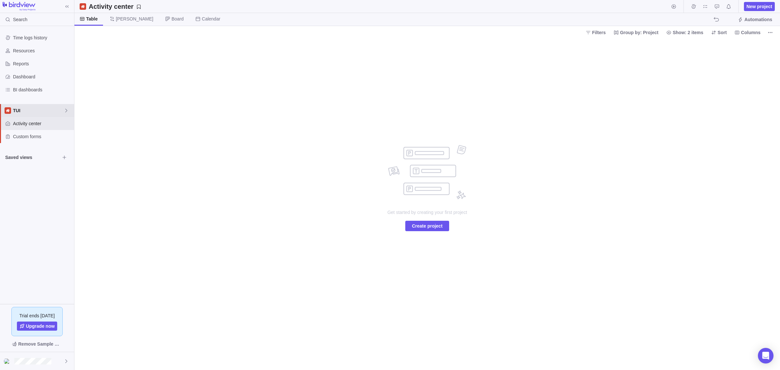
click at [65, 109] on icon at bounding box center [66, 110] width 5 height 5
click at [36, 124] on span "Main" at bounding box center [36, 125] width 39 height 6
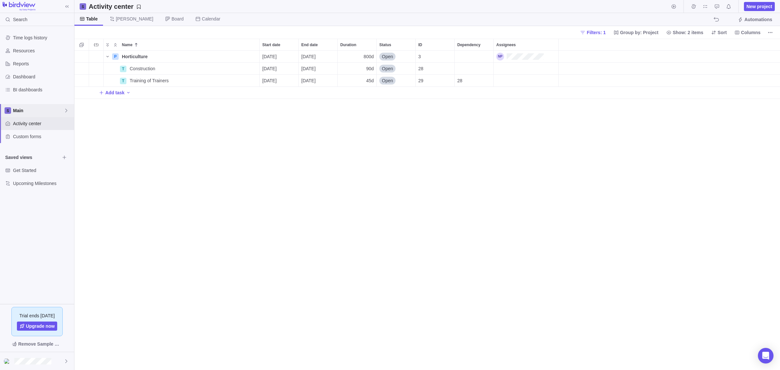
scroll to position [313, 699]
click at [16, 110] on span "Main" at bounding box center [38, 110] width 51 height 6
click at [21, 135] on span "TUI" at bounding box center [36, 137] width 39 height 6
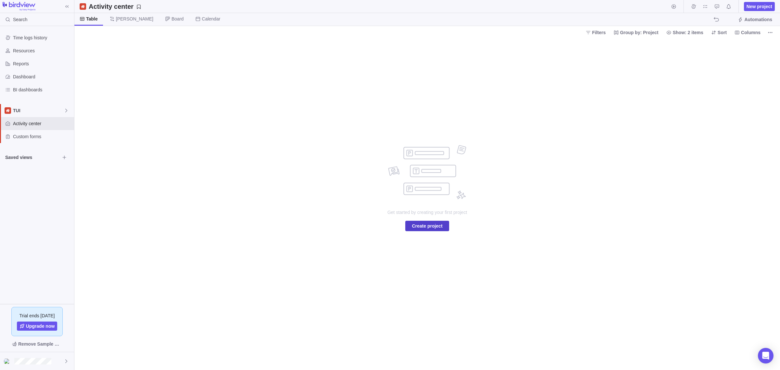
click at [432, 224] on span "Create project" at bounding box center [427, 226] width 31 height 8
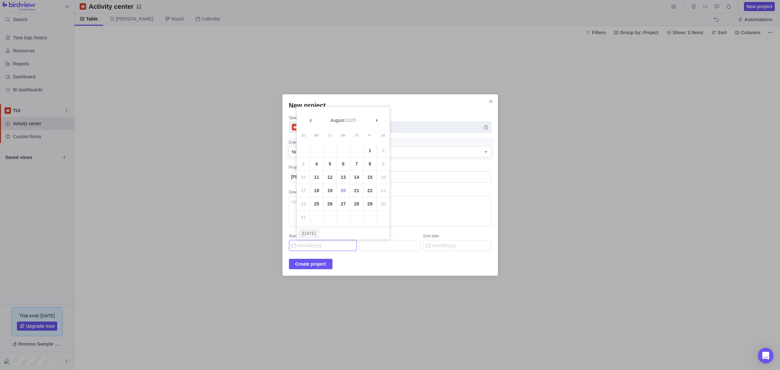
click at [327, 249] on input "Start date" at bounding box center [323, 245] width 68 height 11
click at [372, 151] on link "1" at bounding box center [369, 150] width 13 height 13
click at [392, 244] on input "Duration" at bounding box center [389, 245] width 61 height 11
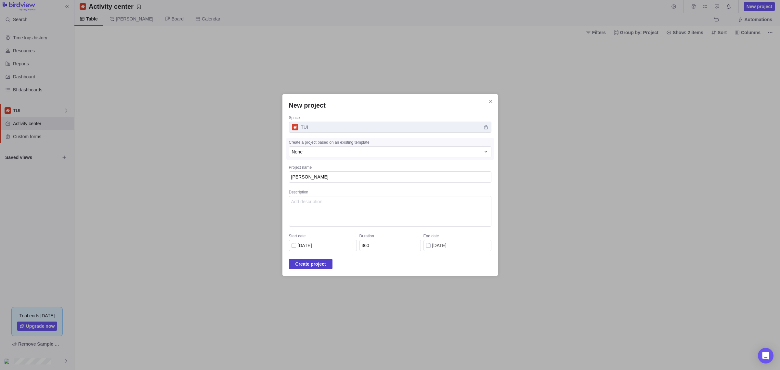
click at [307, 261] on span "Create project" at bounding box center [310, 264] width 31 height 8
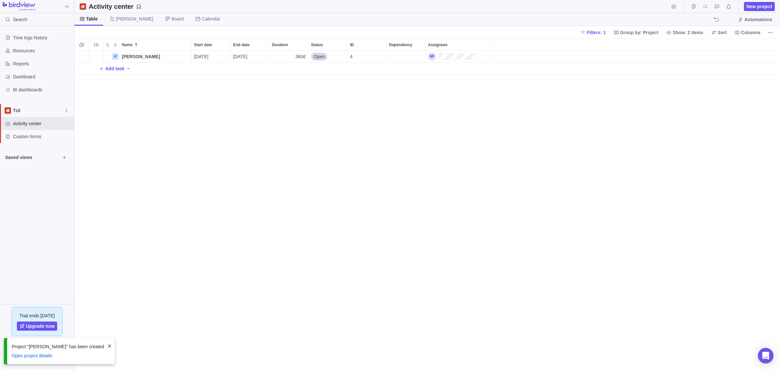
scroll to position [313, 699]
click at [168, 56] on span "Details" at bounding box center [170, 56] width 15 height 6
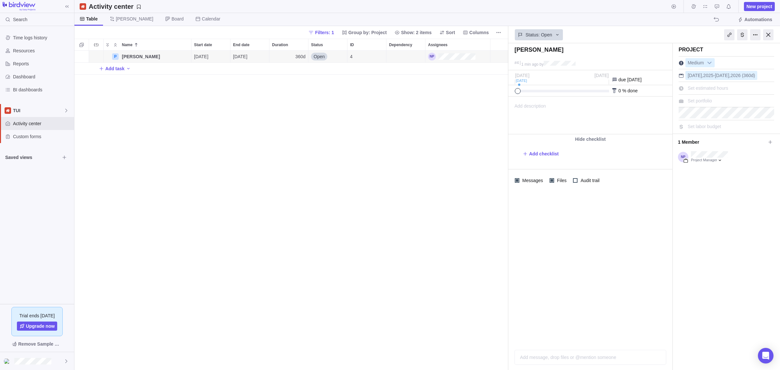
click at [623, 101] on div "Set portfolio" at bounding box center [725, 99] width 95 height 11
click at [623, 101] on span "Set portfolio" at bounding box center [699, 100] width 24 height 5
click at [623, 160] on div "R0532" at bounding box center [699, 159] width 86 height 7
click at [623, 122] on div "Set labor budget" at bounding box center [704, 125] width 38 height 9
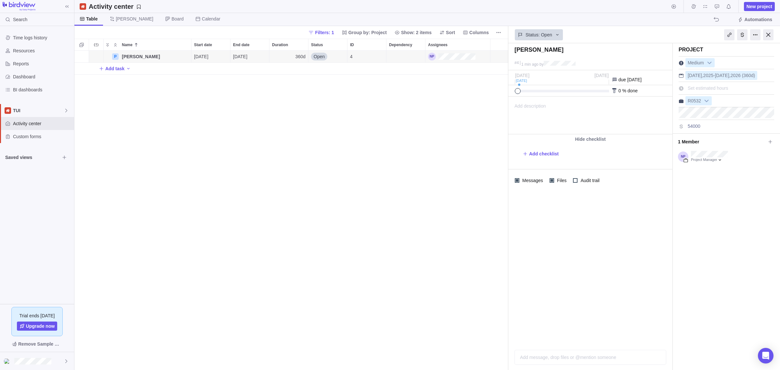
click at [623, 185] on div "Project Medium [DATE] - [DATE] (360d) Set estimated hours R0532 Set labor budge…" at bounding box center [725, 206] width 107 height 326
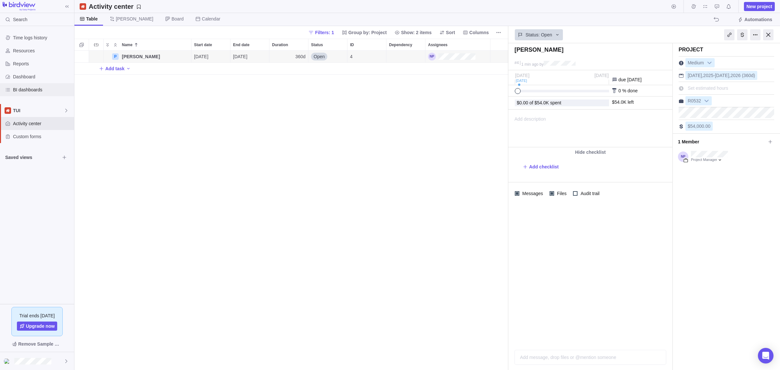
click at [25, 92] on span "BI dashboards" at bounding box center [42, 89] width 58 height 6
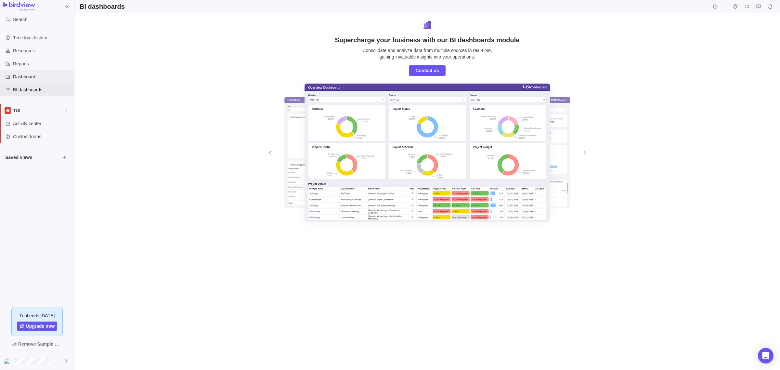
click at [25, 80] on span "Dashboard" at bounding box center [42, 76] width 58 height 6
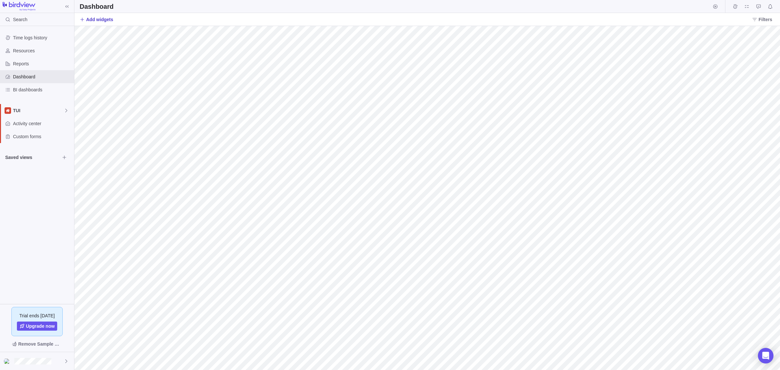
click at [108, 18] on span "Add widgets" at bounding box center [99, 19] width 27 height 6
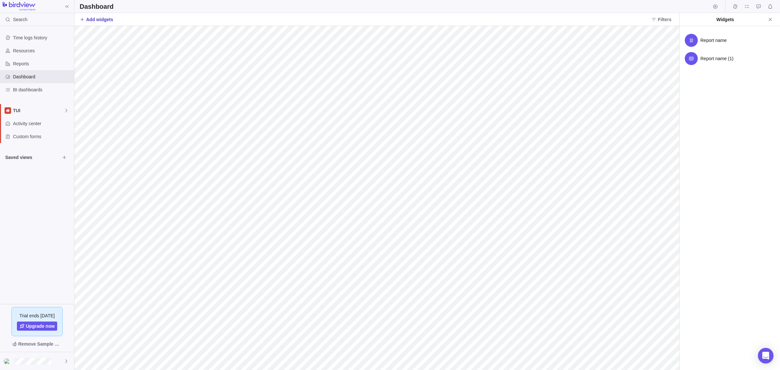
click at [96, 20] on span "Add widgets" at bounding box center [99, 19] width 27 height 6
click at [88, 19] on span "Add widgets" at bounding box center [99, 19] width 27 height 6
click at [98, 18] on span "Add widgets" at bounding box center [99, 19] width 27 height 6
click at [588, 58] on div "Dashboard Add widgets Filters Filters Project name Activity is milestone Activi…" at bounding box center [426, 185] width 705 height 370
click at [623, 42] on span "Report name" at bounding box center [713, 40] width 26 height 6
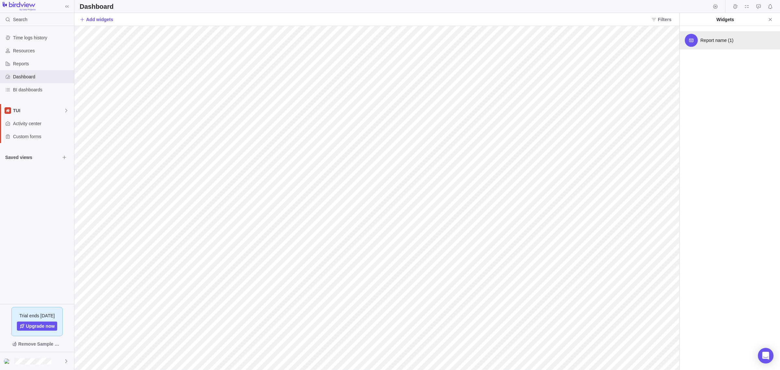
click at [623, 41] on span "Report name (1)" at bounding box center [716, 40] width 33 height 6
drag, startPoint x: 45, startPoint y: 76, endPoint x: 36, endPoint y: 77, distance: 9.5
click at [36, 77] on span "Dashboard" at bounding box center [42, 76] width 58 height 6
click at [623, 15] on span "Close" at bounding box center [769, 19] width 9 height 9
